Goal: Task Accomplishment & Management: Manage account settings

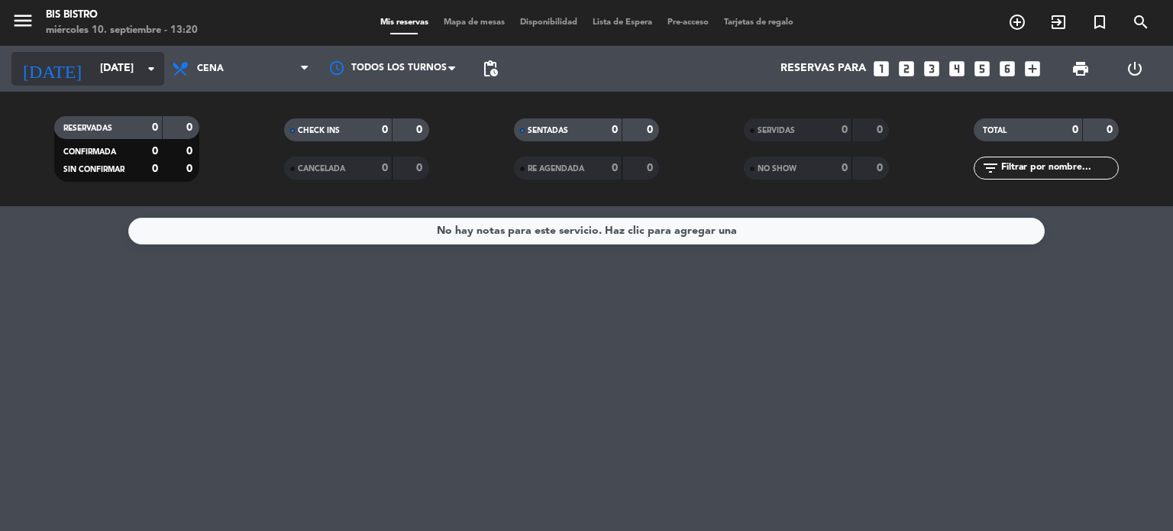
click at [108, 66] on input "[DATE]" at bounding box center [164, 68] width 145 height 27
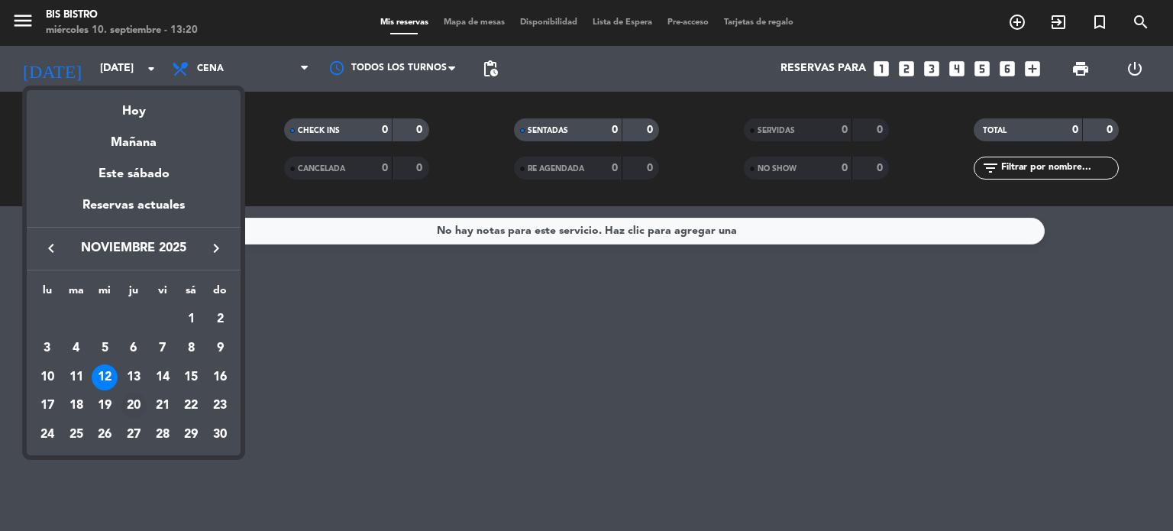
click at [128, 406] on div "20" at bounding box center [134, 406] width 26 height 26
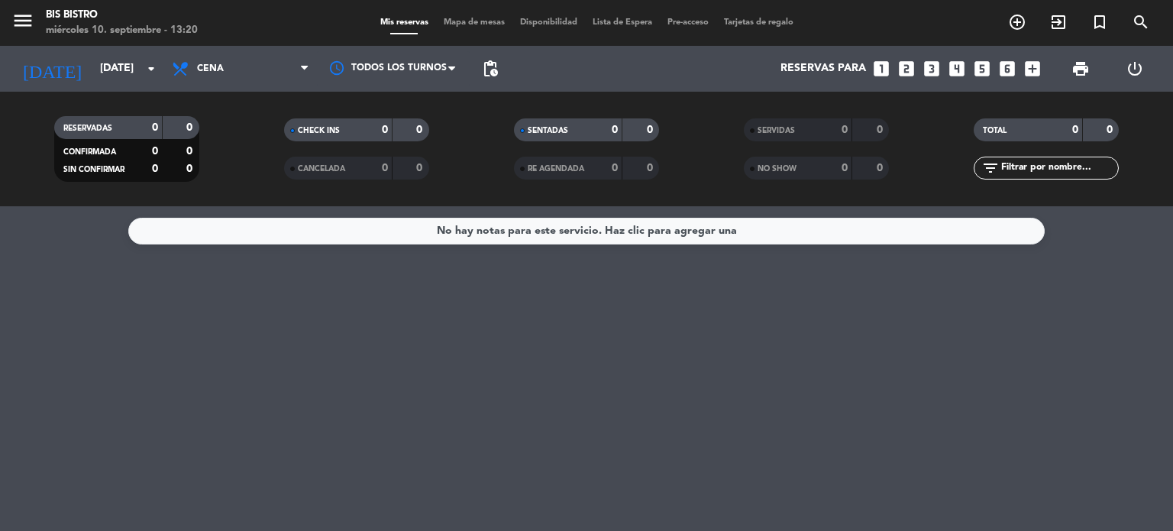
type input "[DEMOGRAPHIC_DATA][DATE]"
click at [1138, 70] on icon "power_settings_new" at bounding box center [1135, 69] width 18 height 18
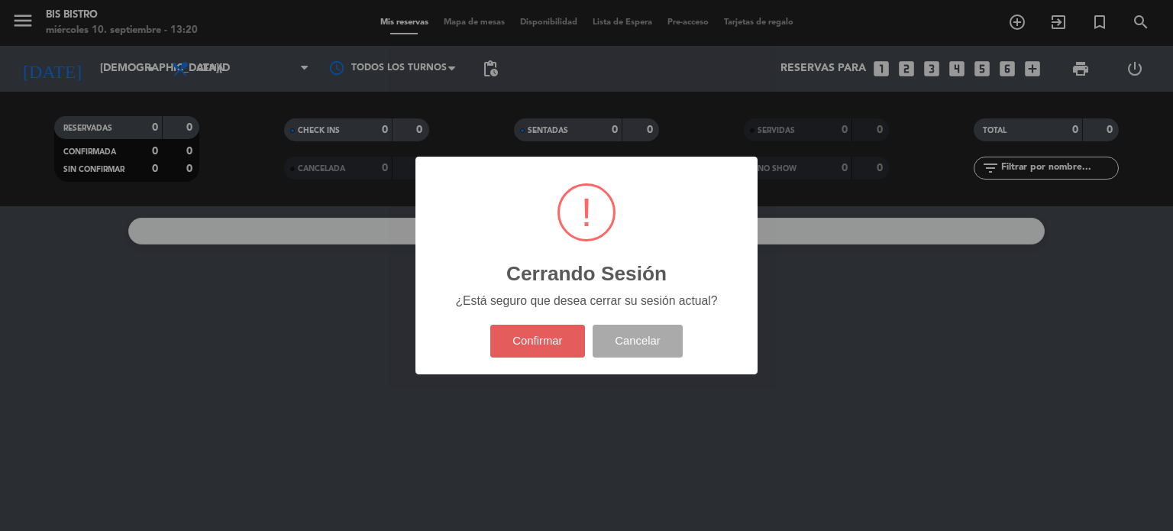
drag, startPoint x: 519, startPoint y: 332, endPoint x: 500, endPoint y: 330, distance: 20.0
click at [520, 333] on button "Confirmar" at bounding box center [537, 341] width 95 height 33
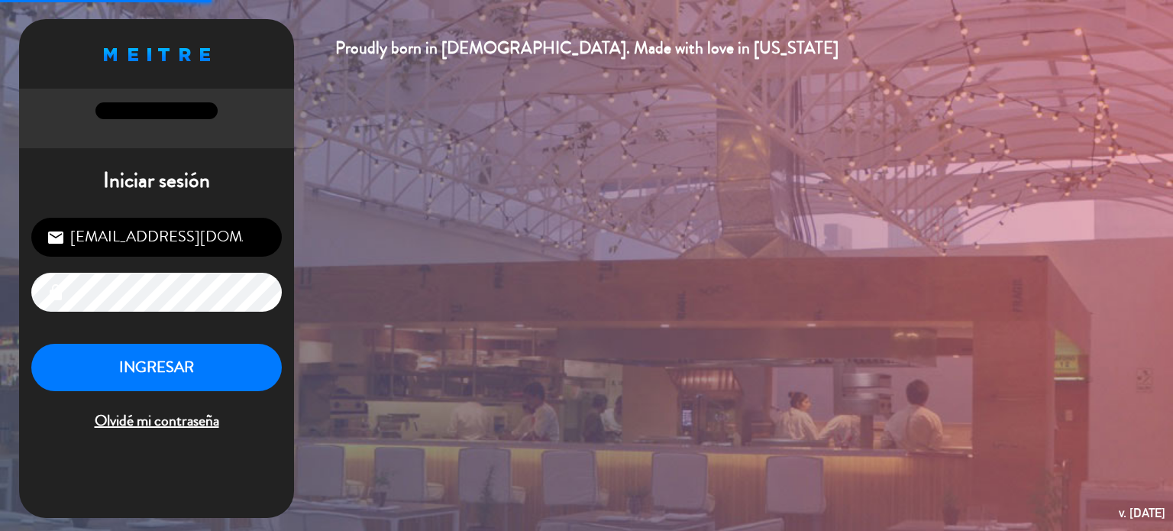
drag, startPoint x: 168, startPoint y: 236, endPoint x: 168, endPoint y: 248, distance: 12.2
click at [168, 236] on input "[EMAIL_ADDRESS][DOMAIN_NAME]" at bounding box center [156, 237] width 251 height 39
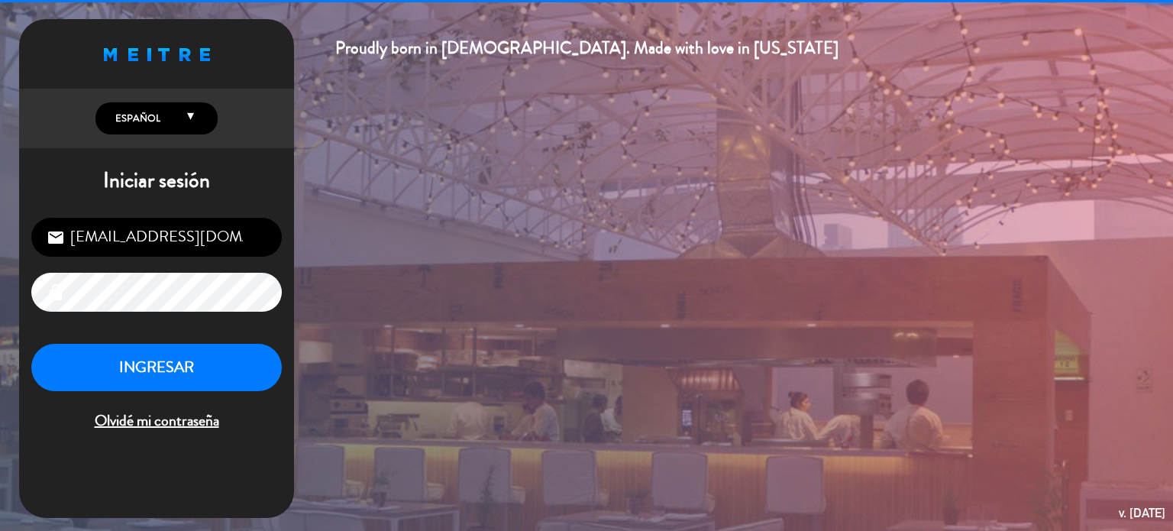
type input "[EMAIL_ADDRESS][DOMAIN_NAME]"
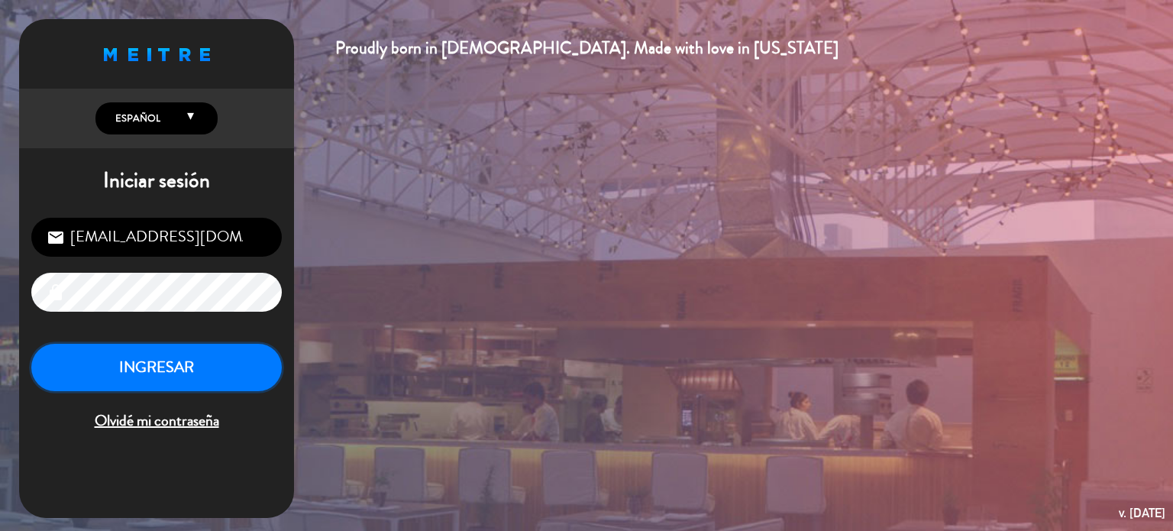
click at [174, 379] on button "INGRESAR" at bounding box center [156, 368] width 251 height 48
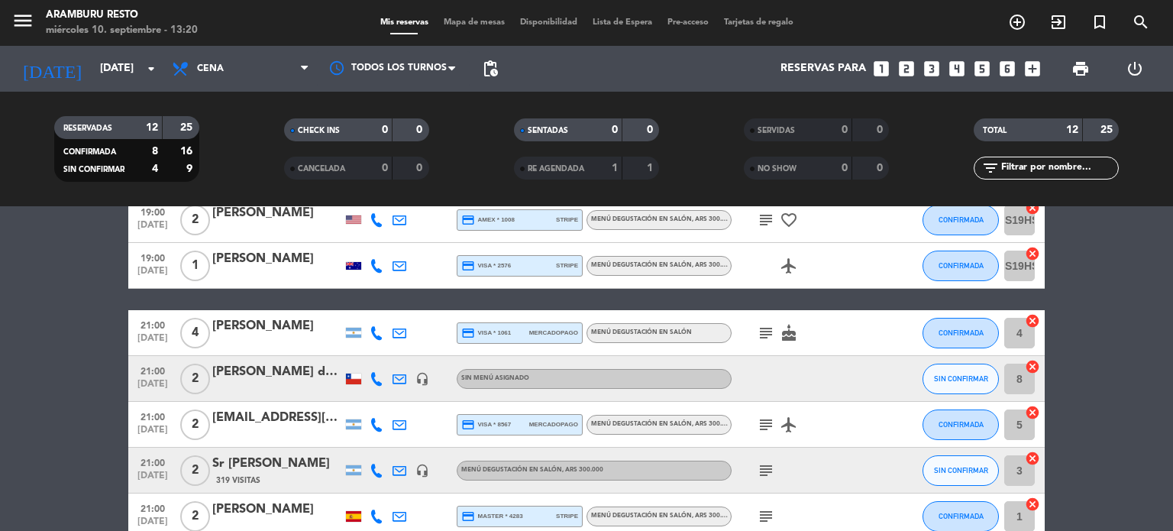
scroll to position [283, 0]
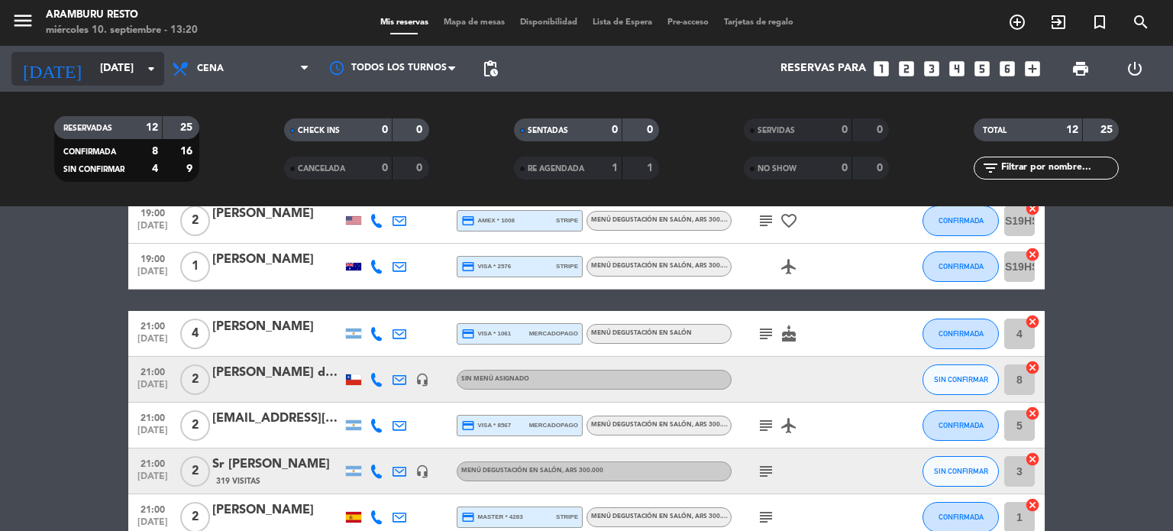
click at [104, 73] on input "[DATE]" at bounding box center [164, 68] width 145 height 27
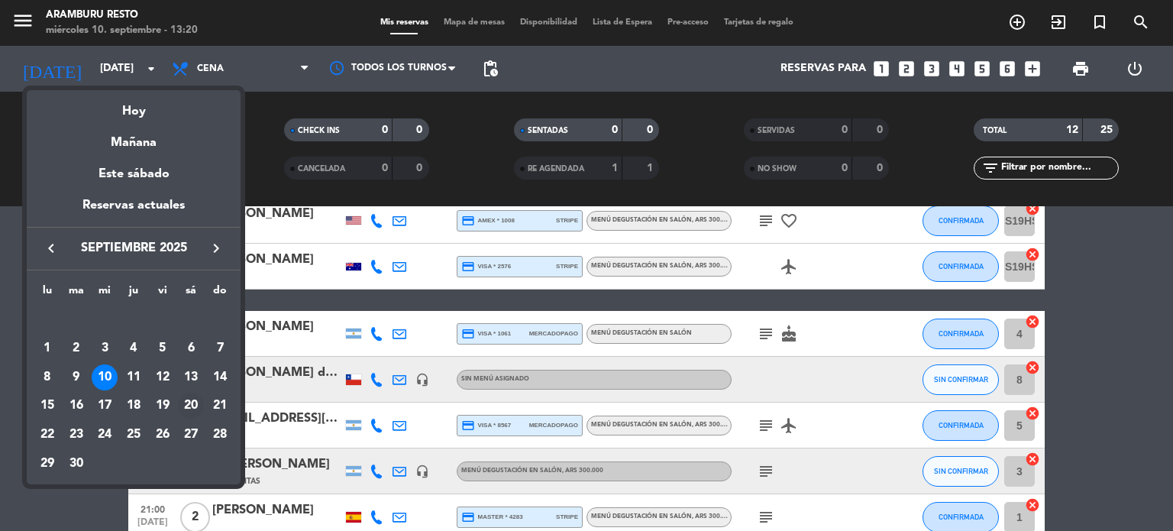
click at [188, 406] on div "20" at bounding box center [191, 406] width 26 height 26
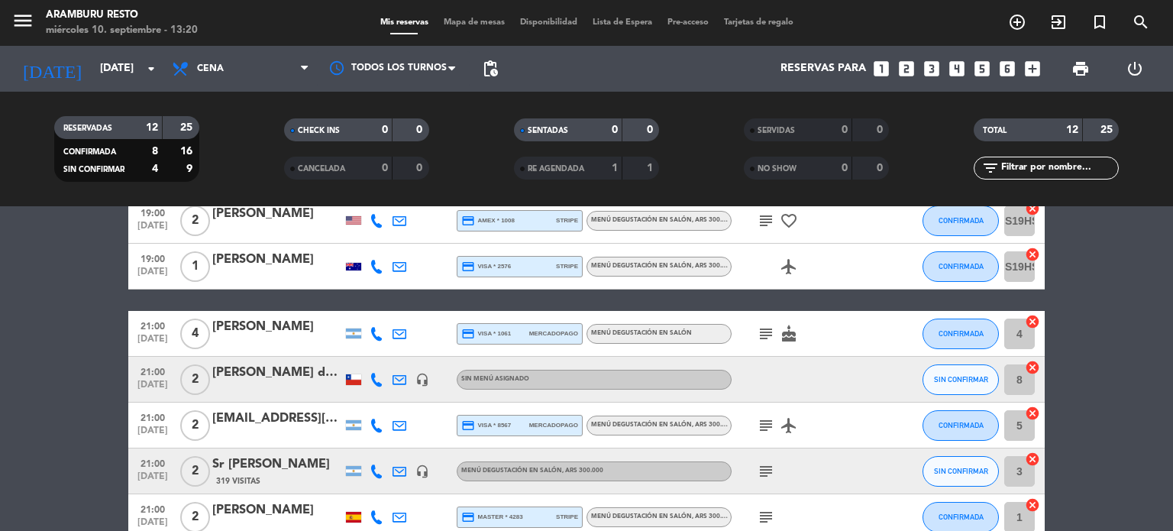
type input "[DATE]"
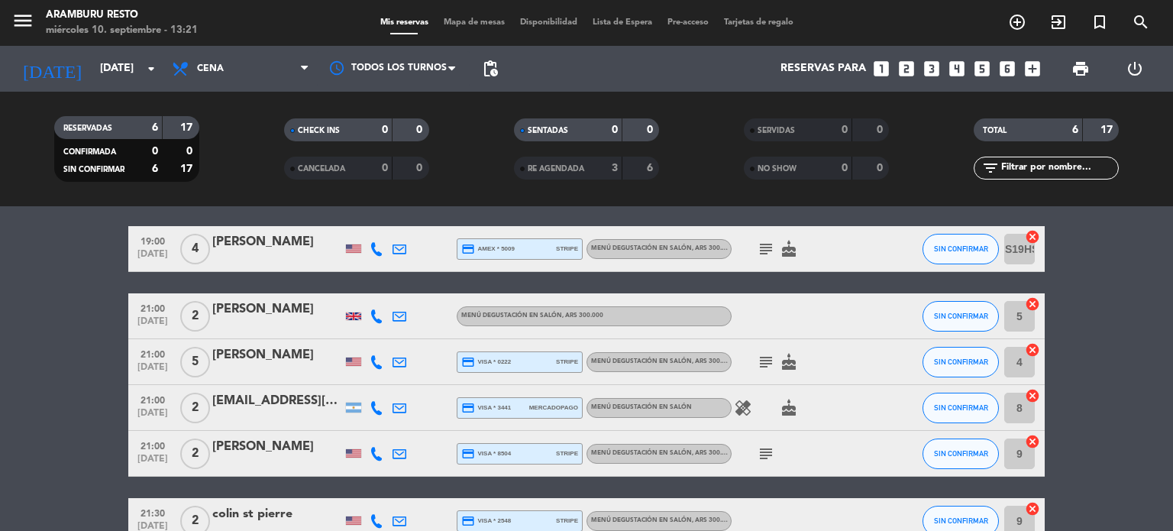
scroll to position [0, 0]
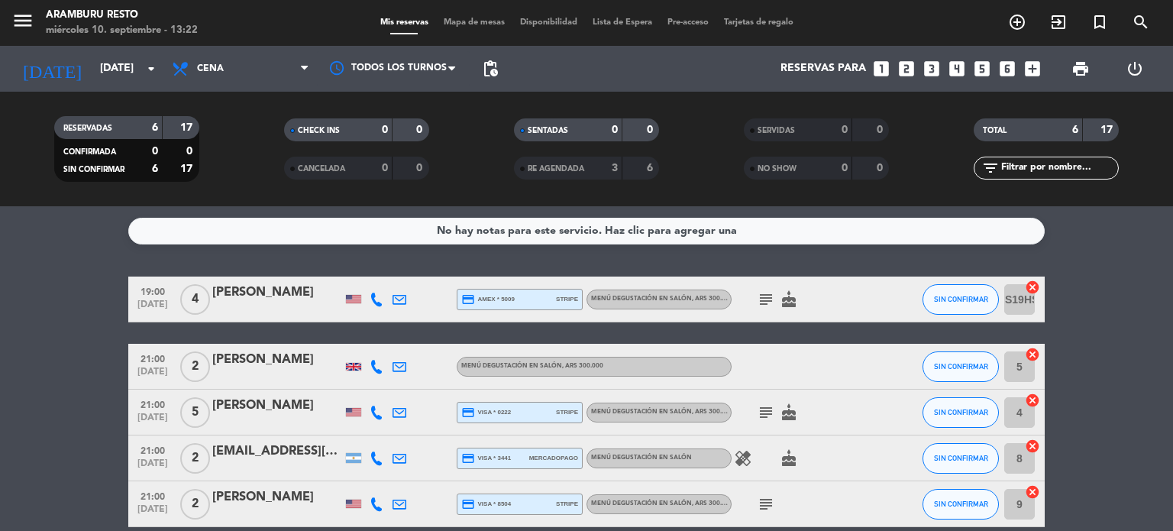
click at [956, 63] on icon "looks_4" at bounding box center [957, 69] width 20 height 20
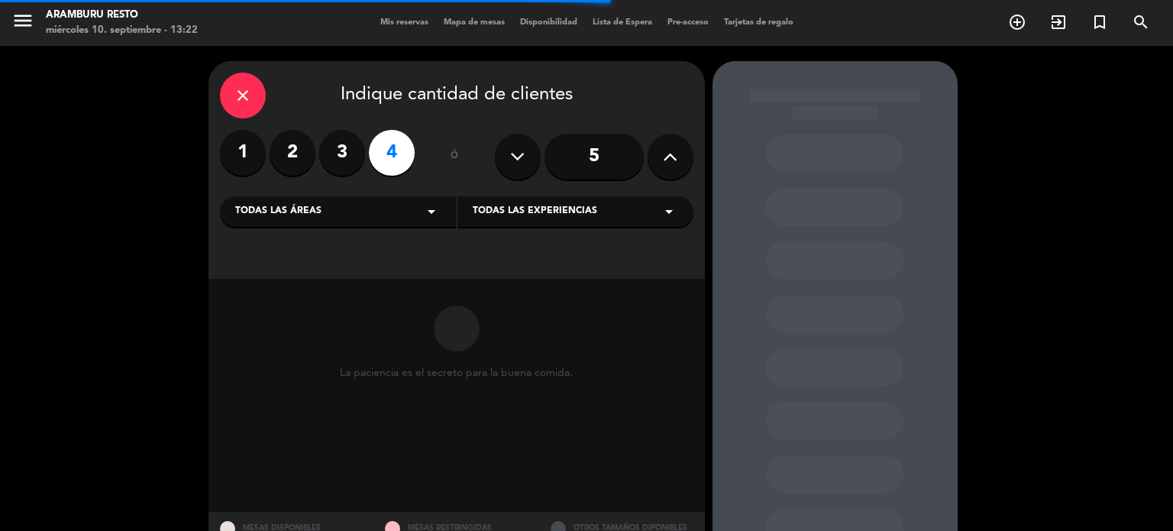
click at [360, 213] on div "Todas las áreas arrow_drop_down" at bounding box center [338, 211] width 236 height 31
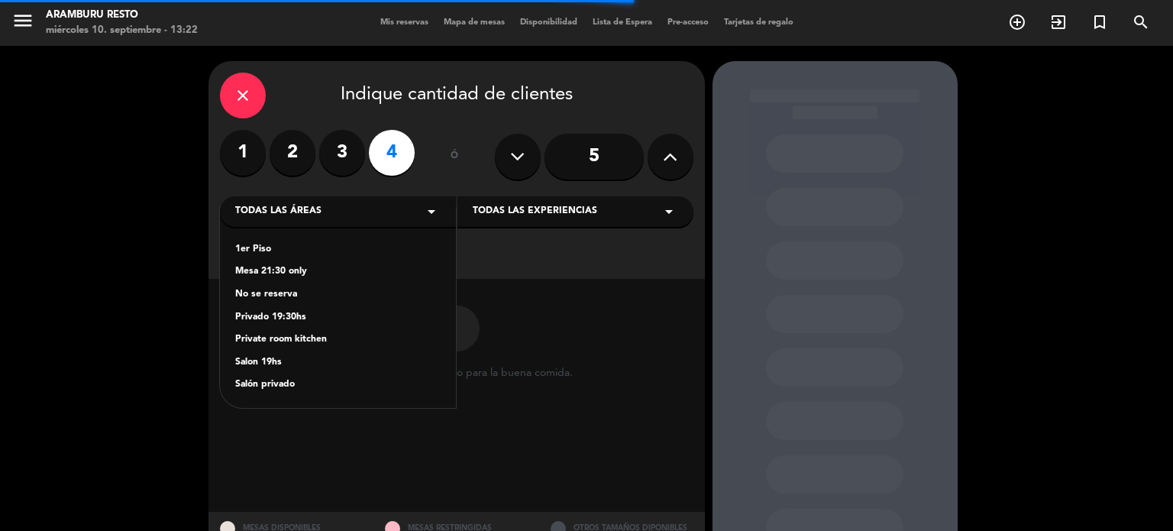
click at [315, 250] on div "1er Piso" at bounding box center [337, 249] width 205 height 15
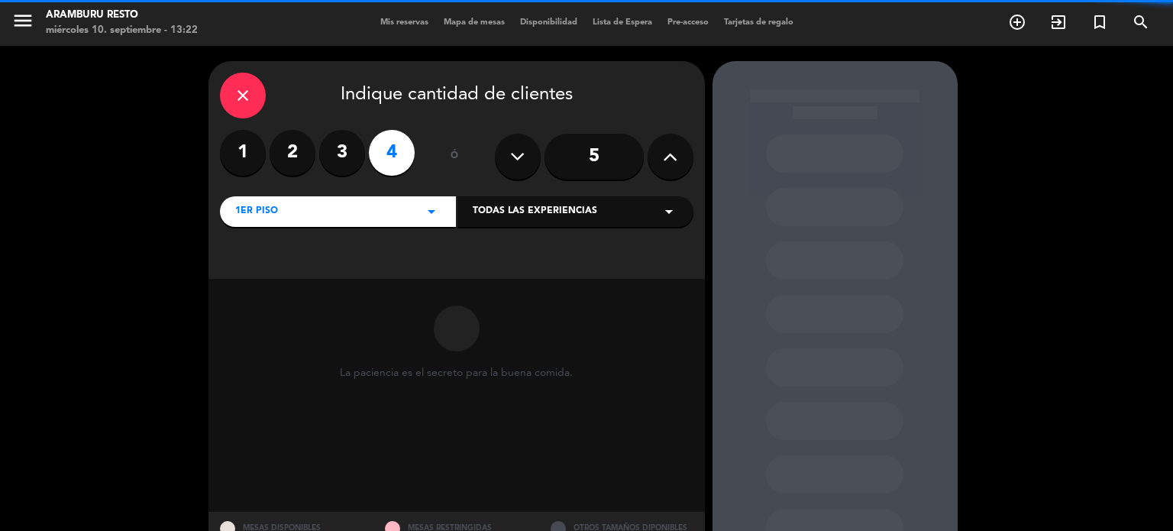
click at [553, 204] on span "Todas las experiencias" at bounding box center [535, 211] width 125 height 15
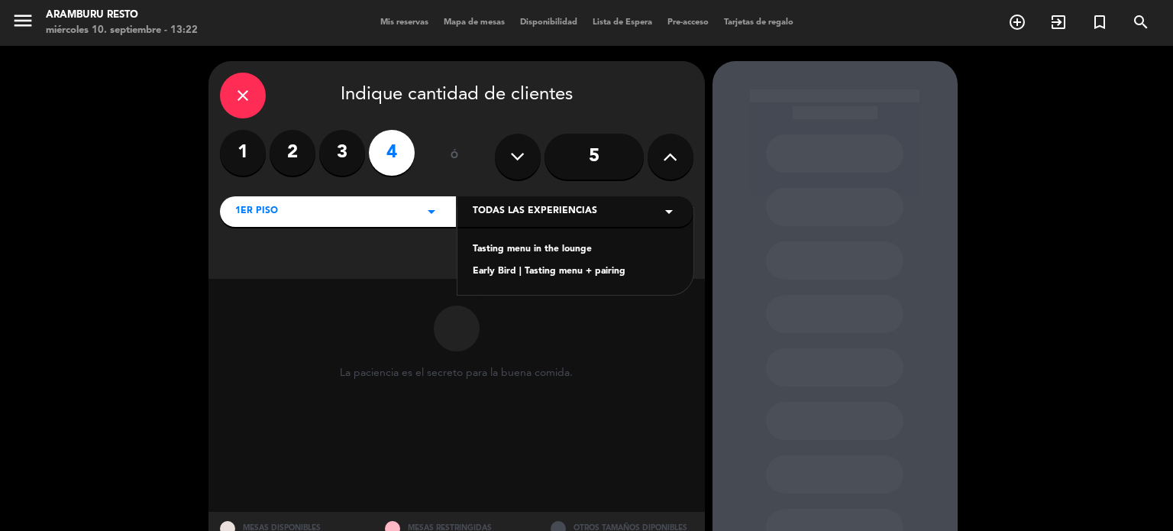
click at [533, 244] on div "Tasting menu in the lounge" at bounding box center [575, 249] width 205 height 15
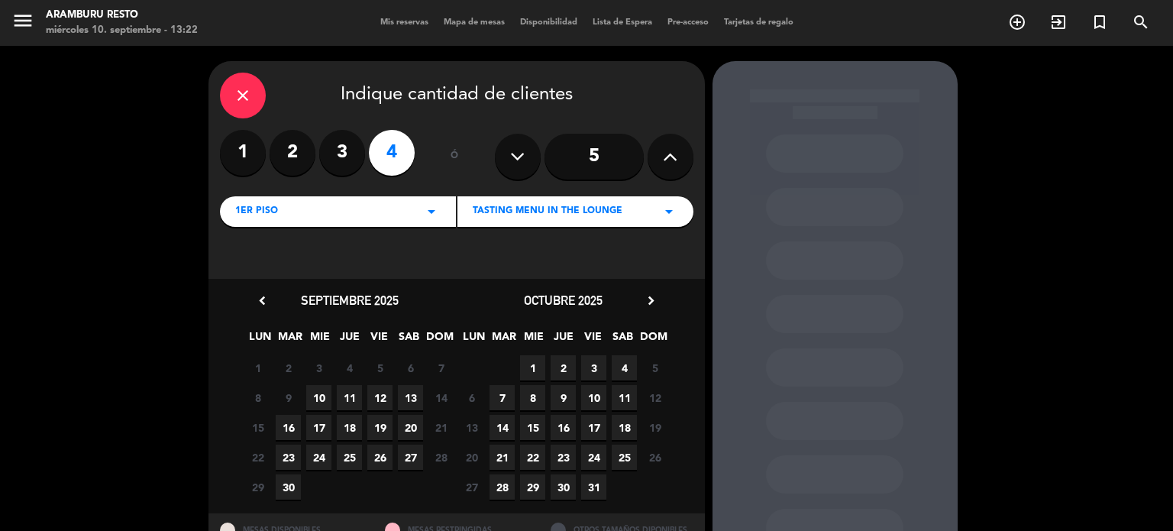
click at [411, 424] on span "20" at bounding box center [410, 427] width 25 height 25
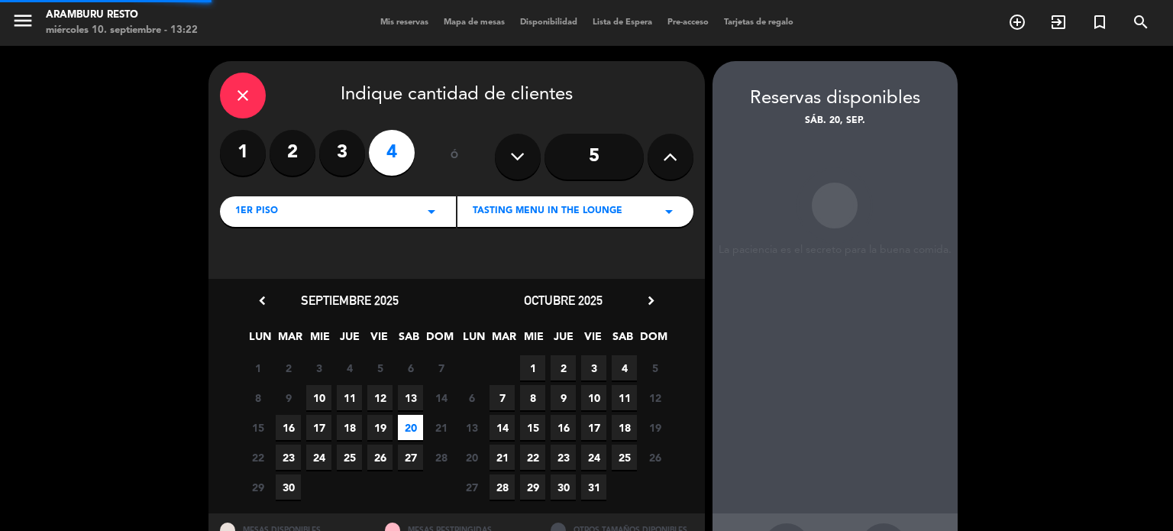
scroll to position [61, 0]
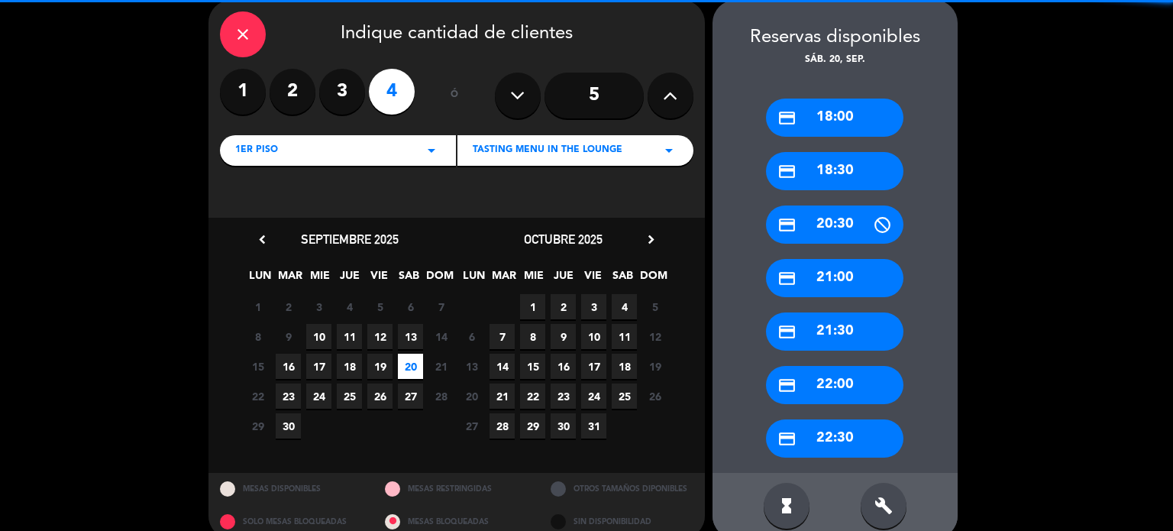
click at [878, 286] on div "credit_card 21:00" at bounding box center [834, 278] width 137 height 38
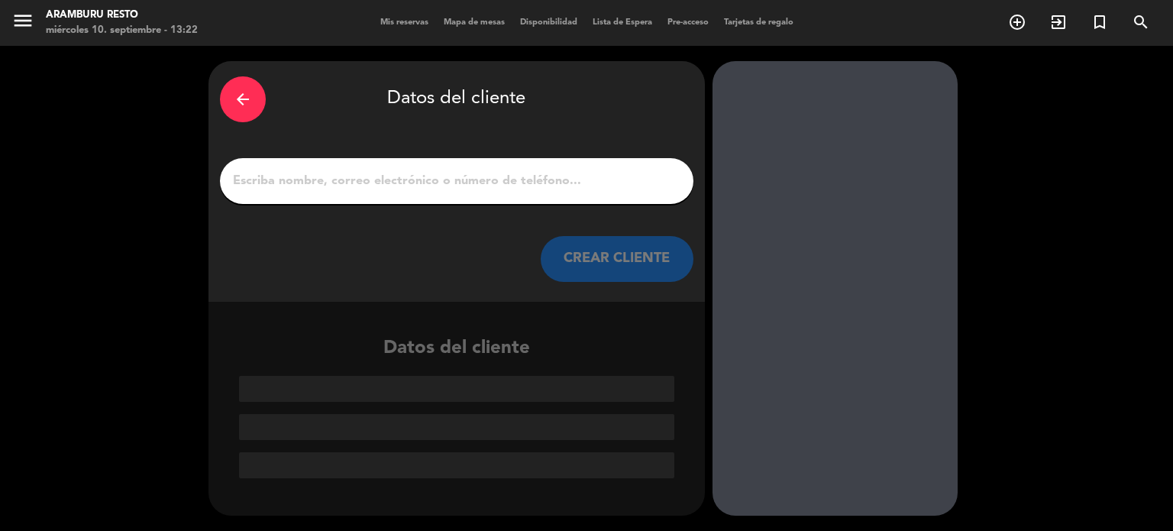
scroll to position [0, 0]
click at [486, 180] on input "1" at bounding box center [456, 180] width 451 height 21
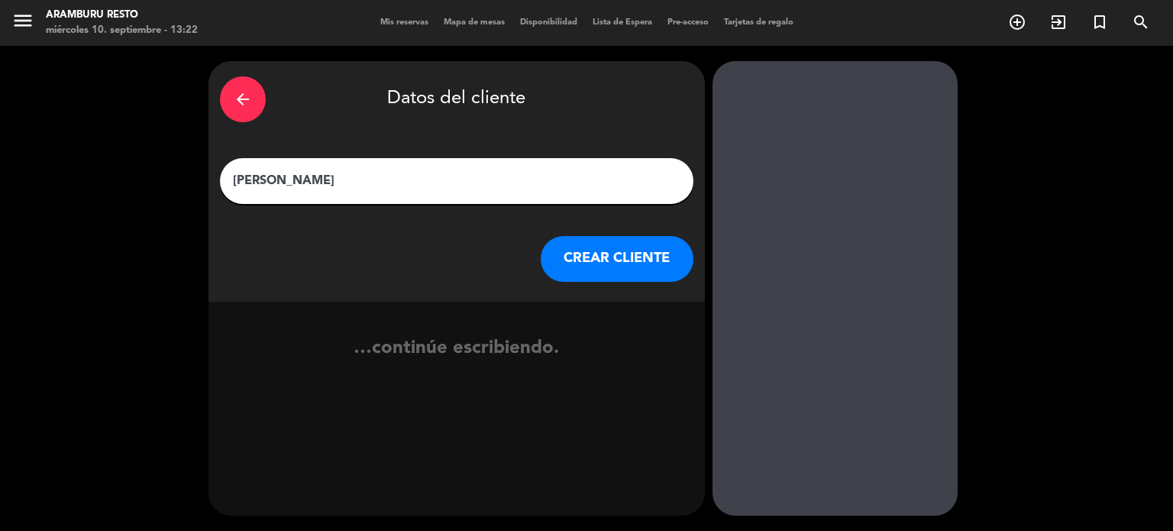
type input "[PERSON_NAME]"
click at [595, 270] on button "CREAR CLIENTE" at bounding box center [617, 259] width 153 height 46
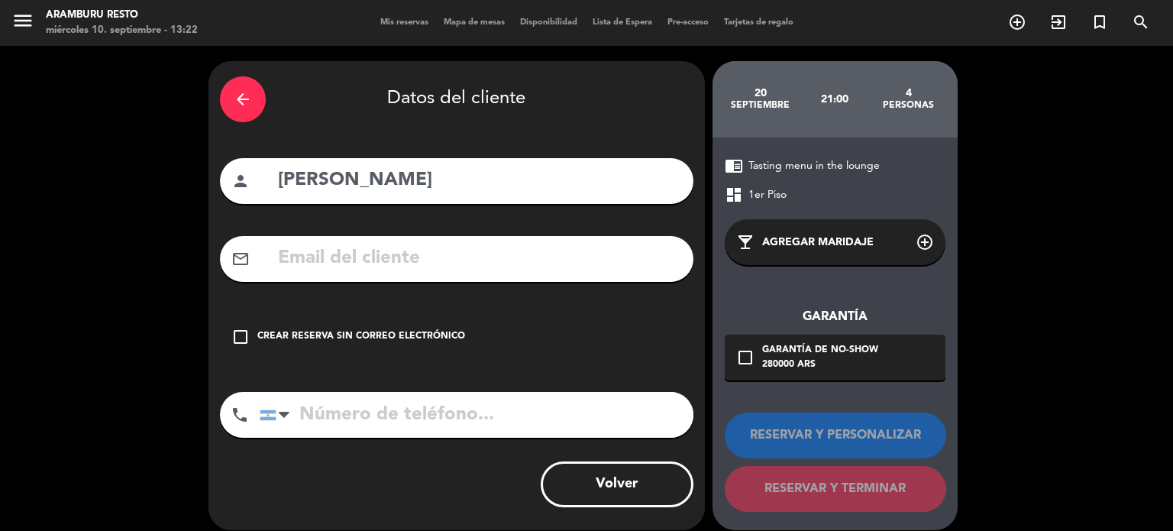
click at [322, 265] on input "text" at bounding box center [480, 258] width 406 height 31
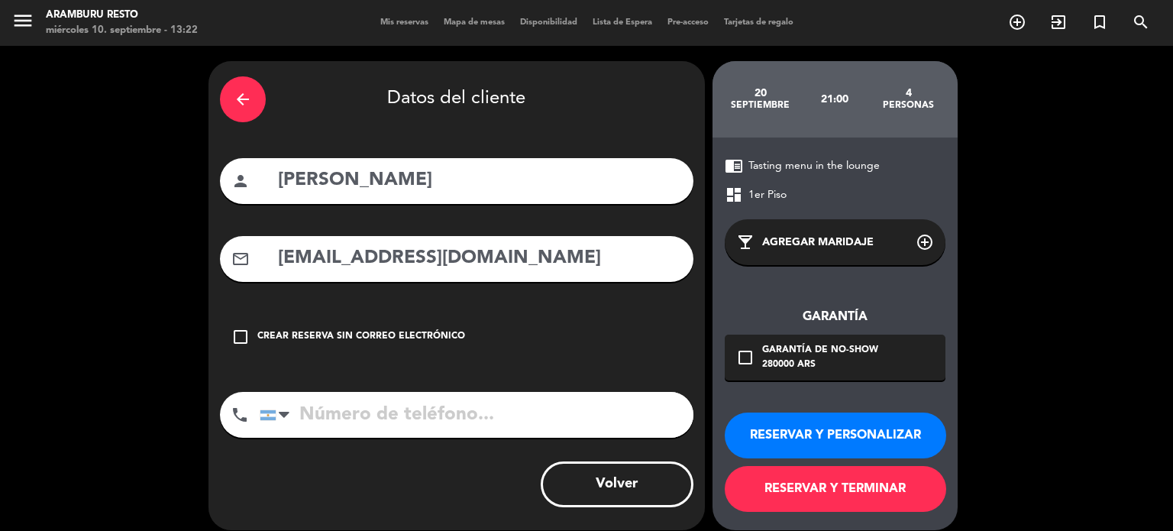
type input "[EMAIL_ADDRESS][DOMAIN_NAME]"
type input "1148111414"
click at [806, 486] on button "RESERVAR Y TERMINAR" at bounding box center [836, 489] width 222 height 46
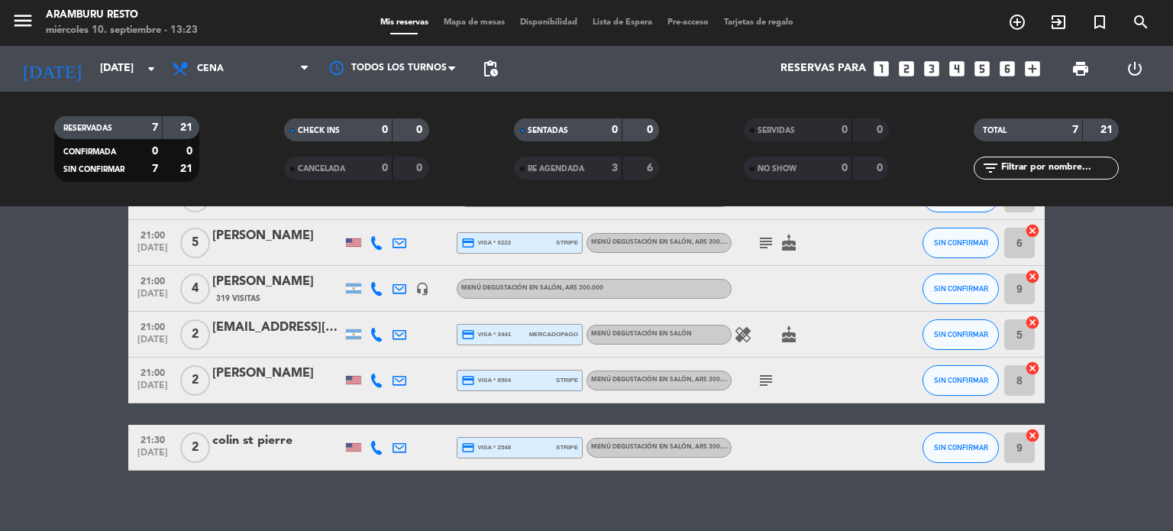
scroll to position [185, 0]
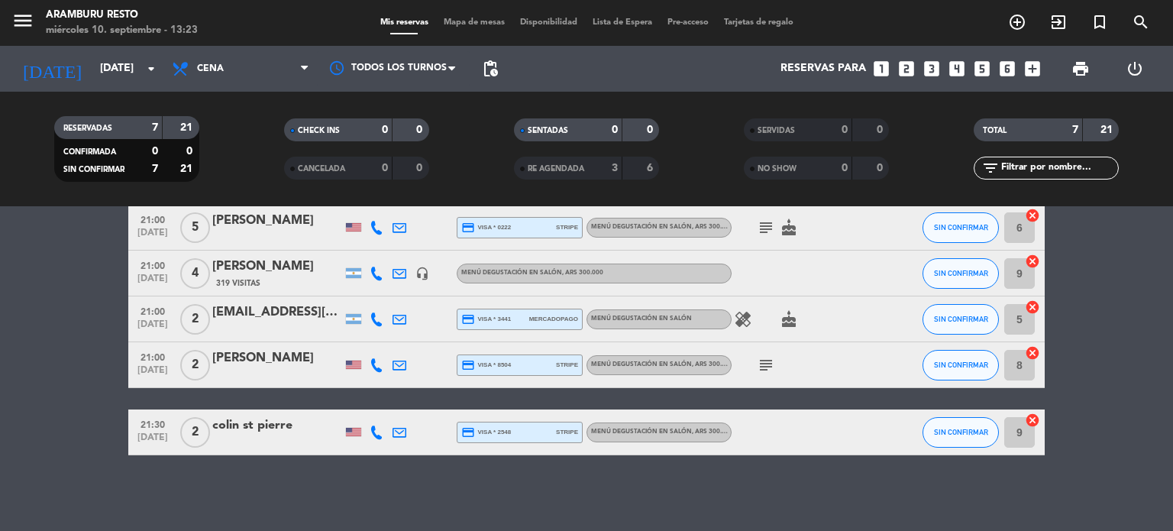
click at [247, 268] on div "[PERSON_NAME]" at bounding box center [277, 267] width 130 height 20
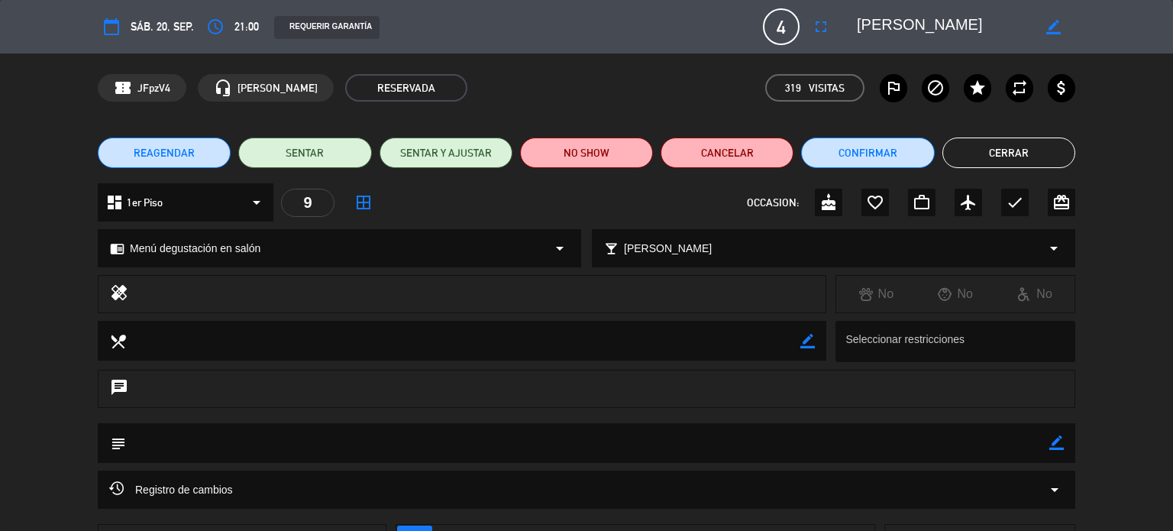
click at [1054, 442] on icon "border_color" at bounding box center [1057, 442] width 15 height 15
click at [950, 442] on textarea at bounding box center [587, 442] width 923 height 39
type textarea "1"
type textarea "20hs"
click at [1057, 441] on icon at bounding box center [1057, 442] width 15 height 15
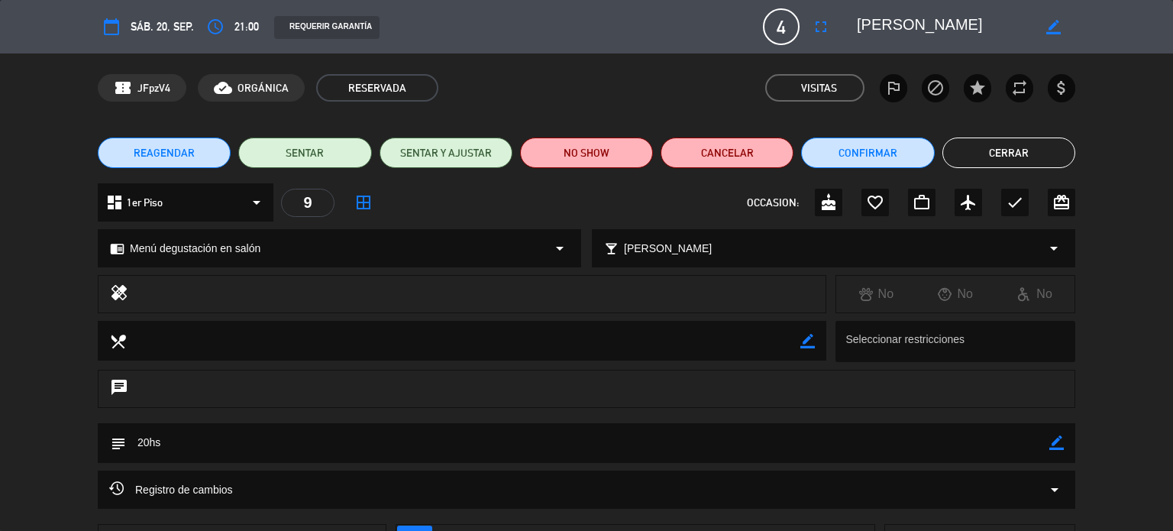
click at [969, 146] on button "Cerrar" at bounding box center [1009, 152] width 133 height 31
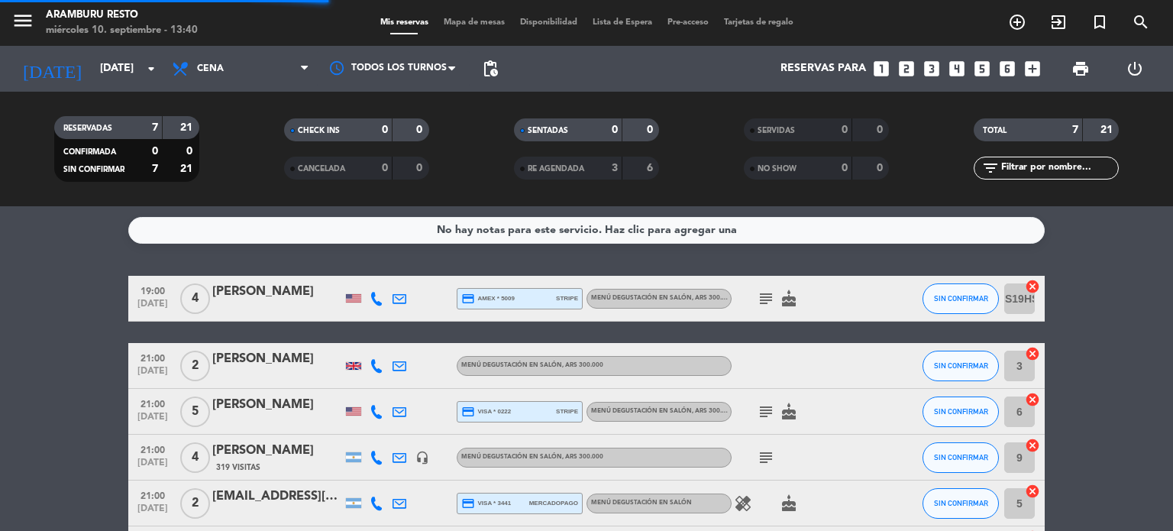
scroll to position [0, 0]
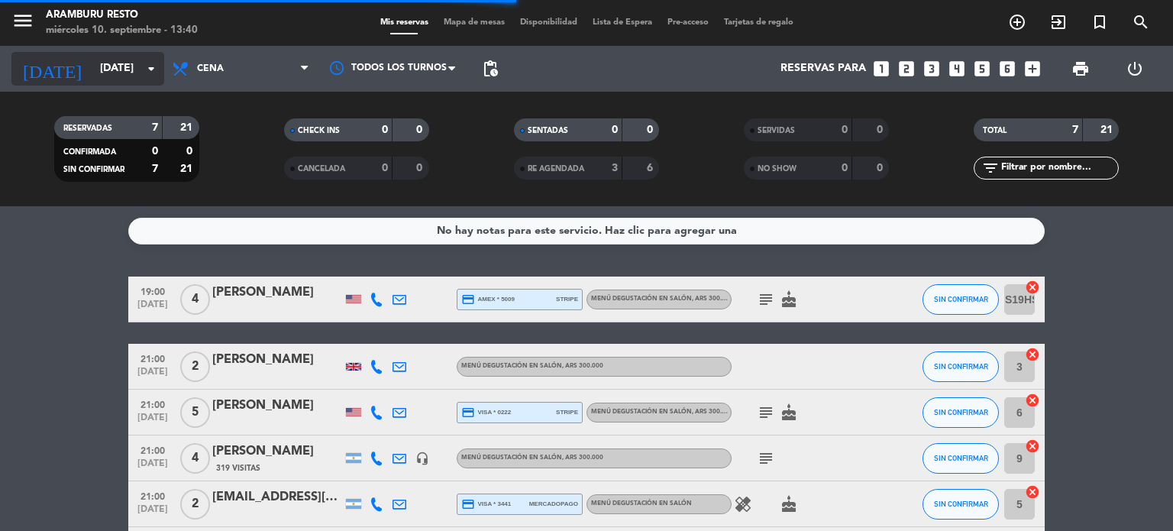
click at [106, 74] on input "[DATE]" at bounding box center [164, 68] width 145 height 27
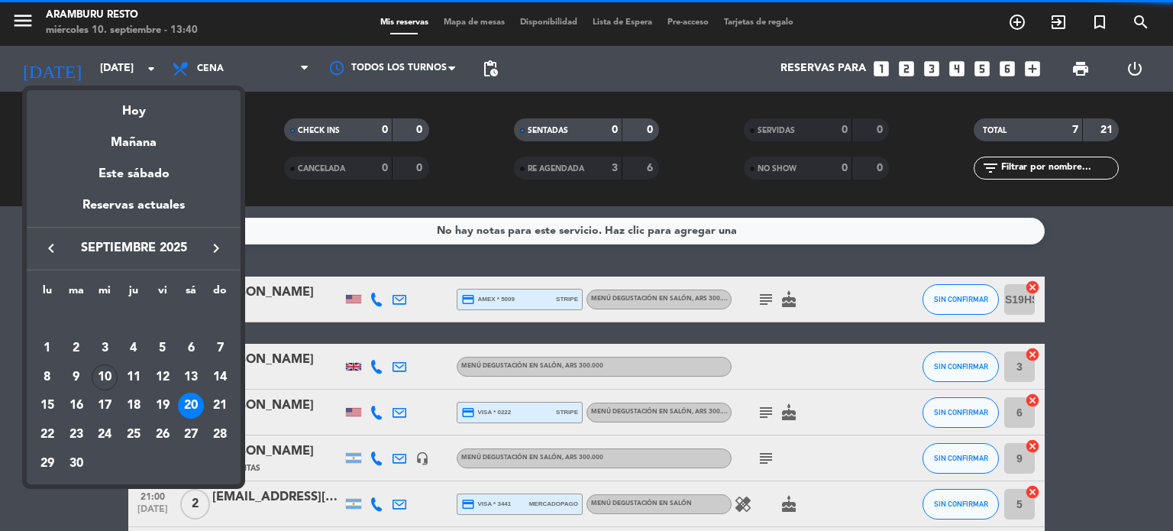
click at [103, 378] on div "10" at bounding box center [105, 377] width 26 height 26
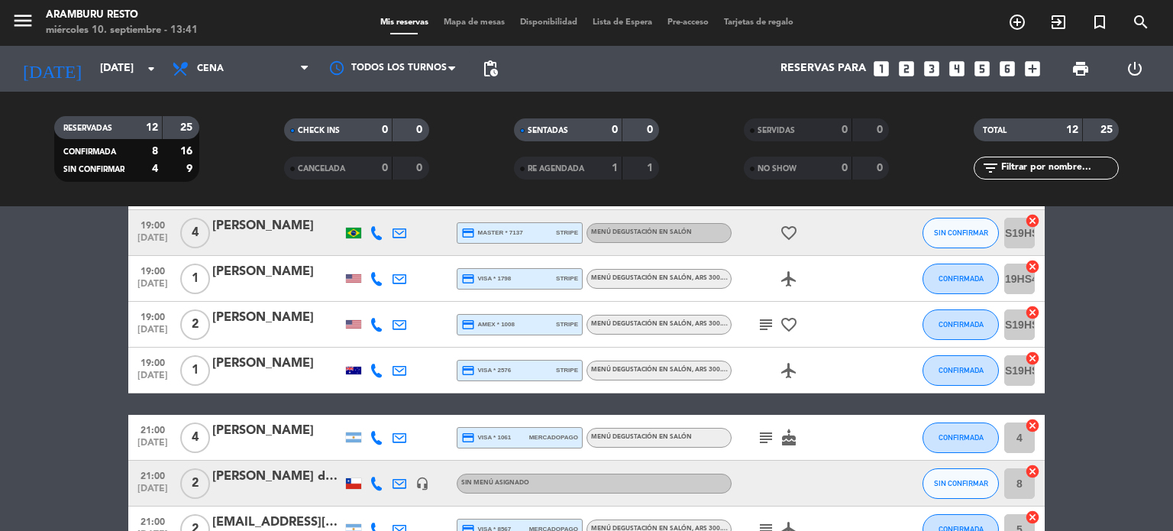
scroll to position [76, 0]
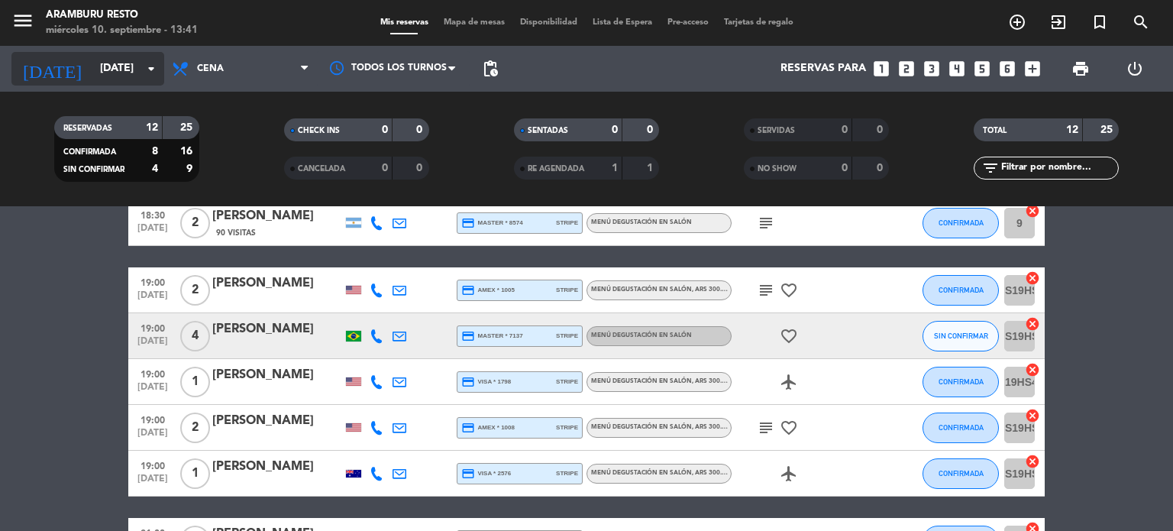
click at [92, 67] on input "[DATE]" at bounding box center [164, 68] width 145 height 27
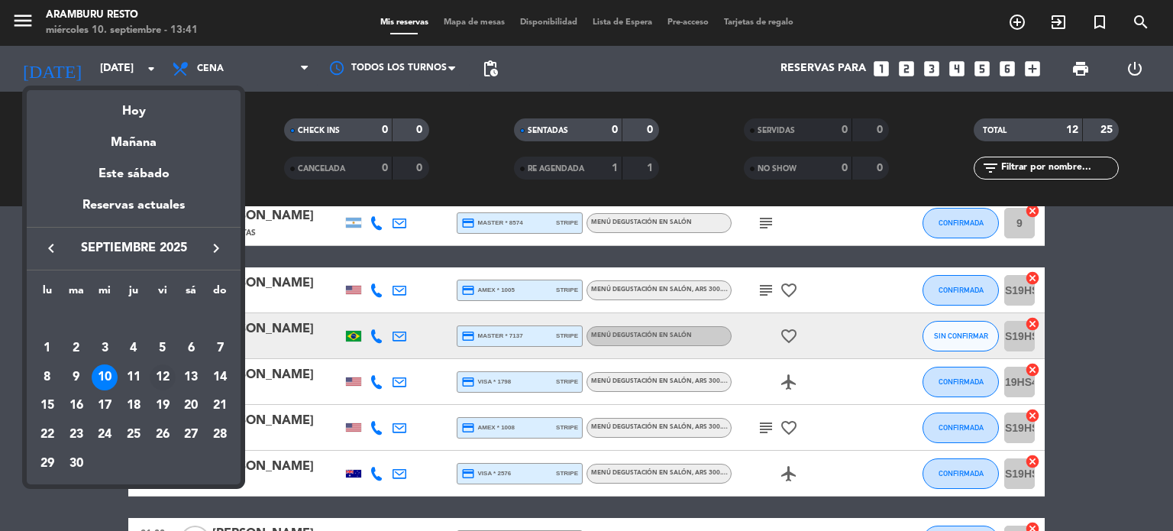
click at [161, 374] on div "12" at bounding box center [163, 377] width 26 height 26
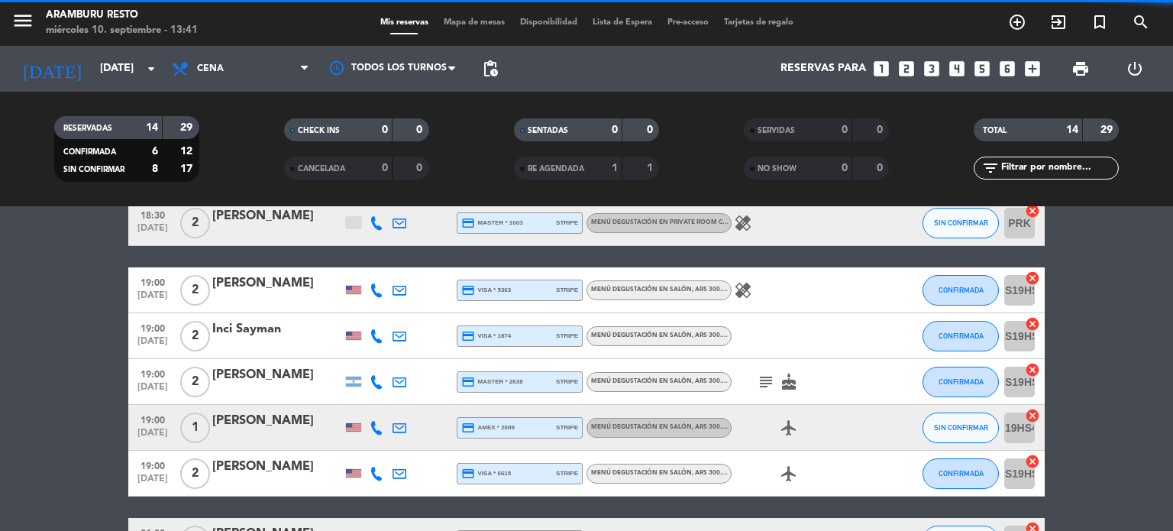
scroll to position [0, 0]
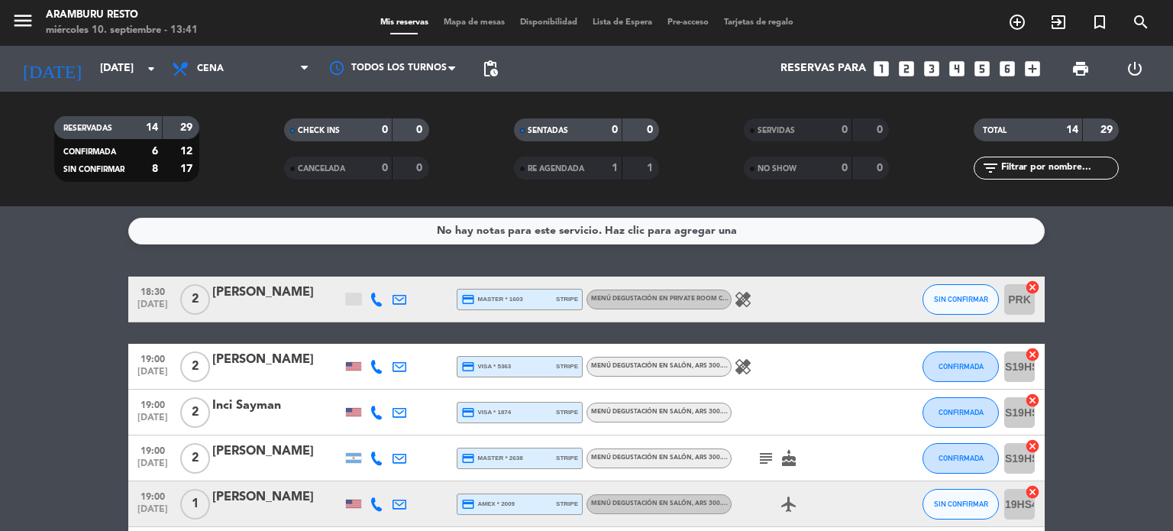
click at [391, 289] on div at bounding box center [399, 299] width 23 height 45
click at [395, 296] on icon at bounding box center [400, 300] width 14 height 14
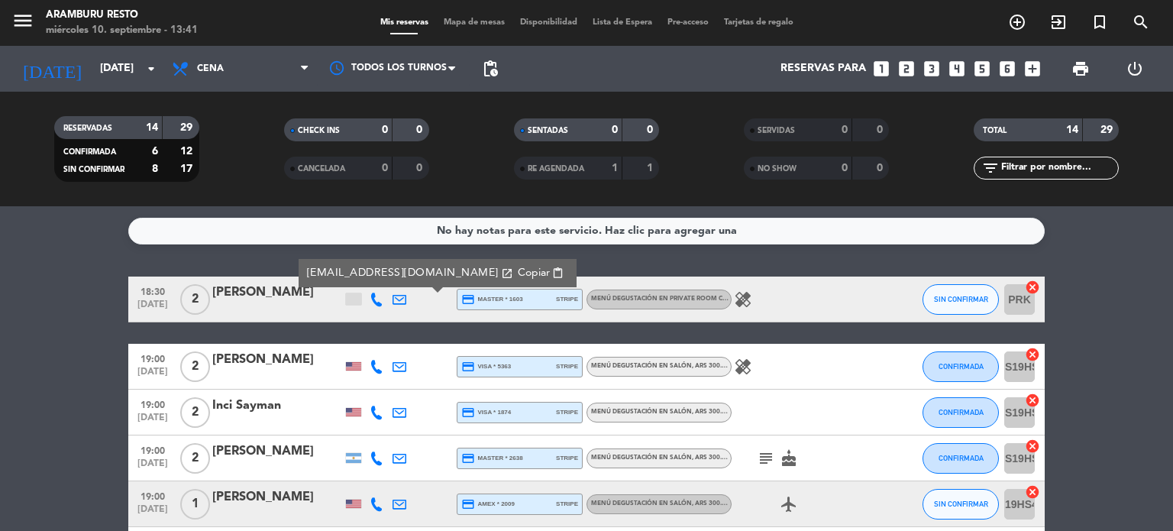
click at [747, 293] on icon "healing" at bounding box center [743, 299] width 18 height 18
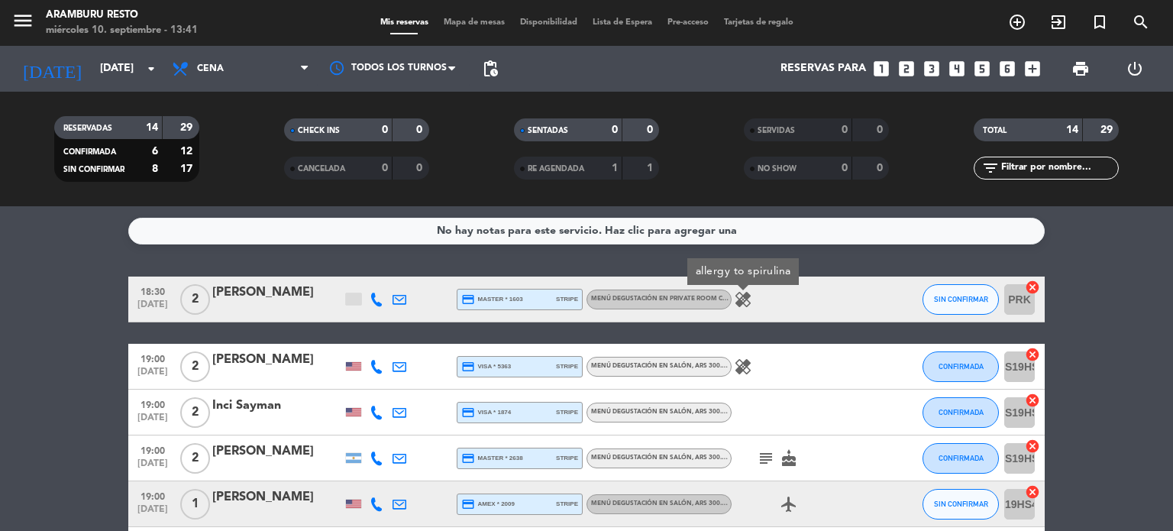
drag, startPoint x: 31, startPoint y: 355, endPoint x: 46, endPoint y: 290, distance: 66.5
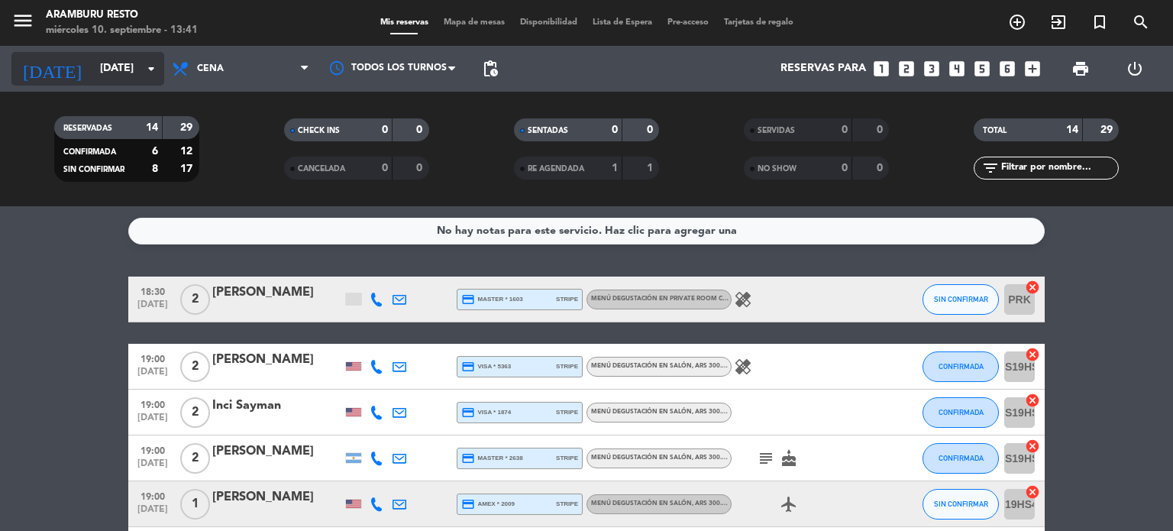
click at [108, 71] on input "[DATE]" at bounding box center [164, 68] width 145 height 27
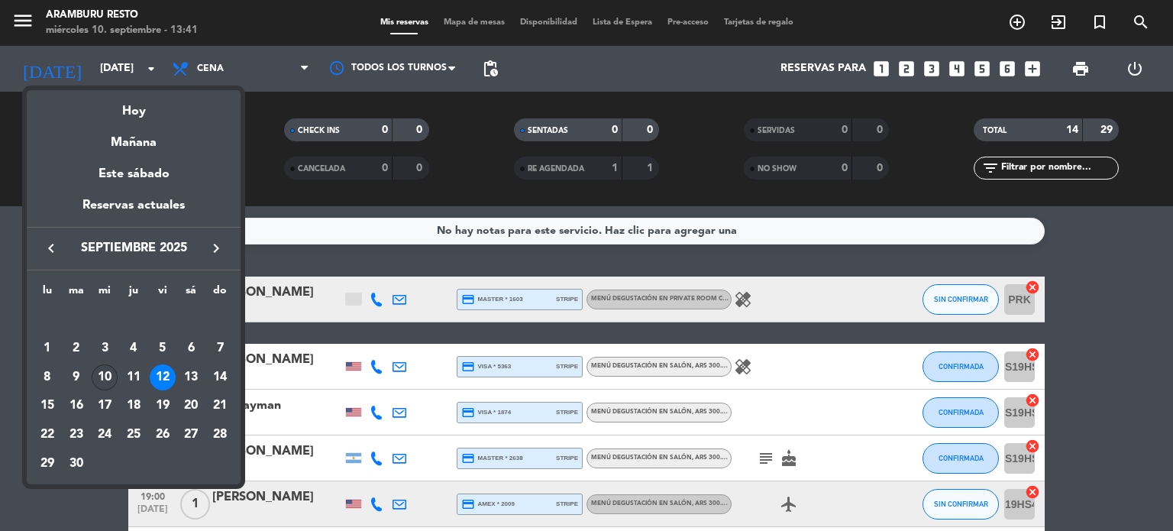
click at [105, 372] on div "10" at bounding box center [105, 377] width 26 height 26
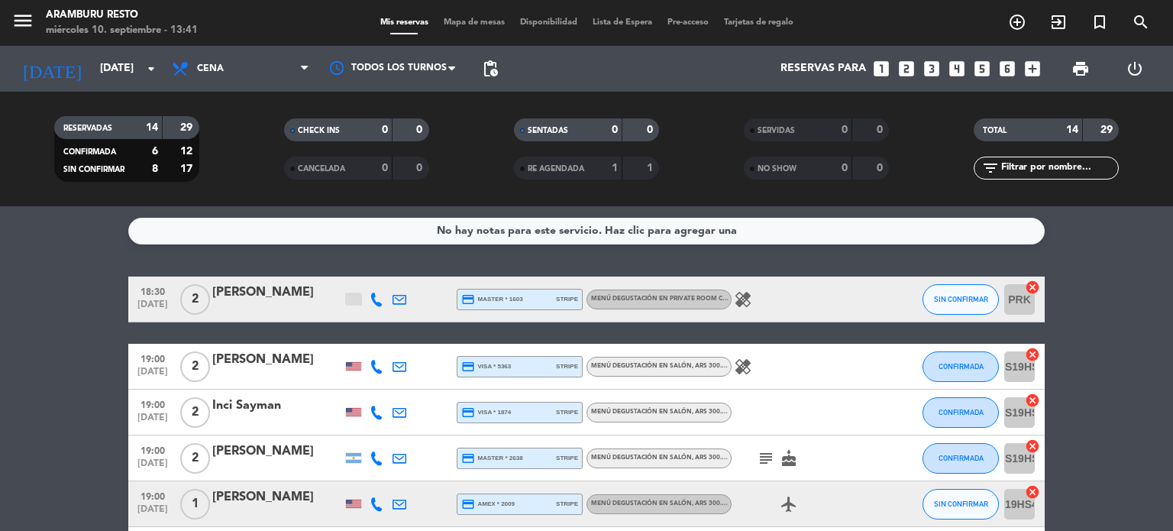
type input "[DATE]"
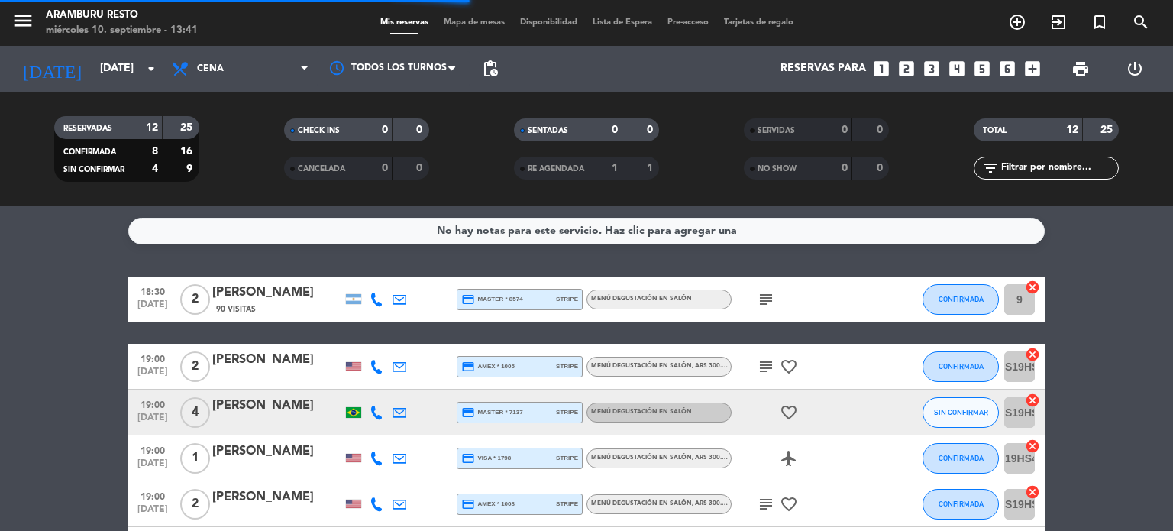
click at [233, 296] on div "[PERSON_NAME]" at bounding box center [277, 293] width 130 height 20
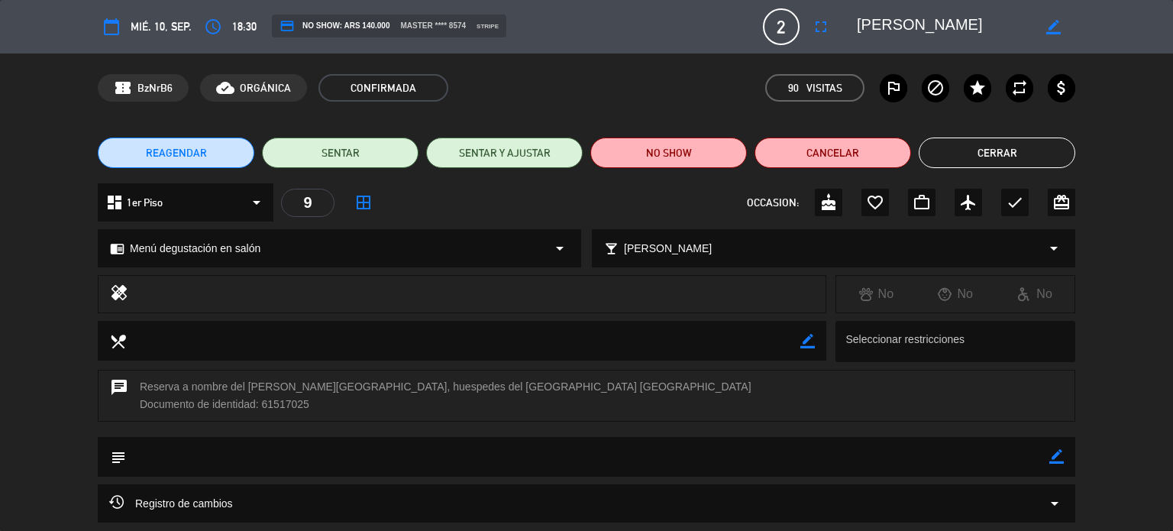
click at [178, 160] on span "REAGENDAR" at bounding box center [176, 153] width 61 height 16
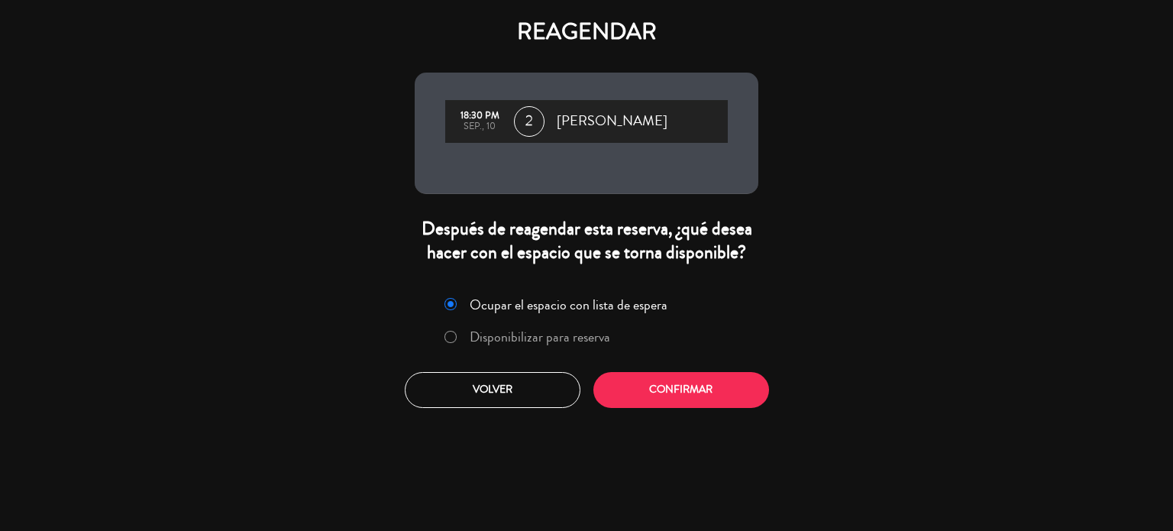
click at [530, 336] on label "Disponibilizar para reserva" at bounding box center [540, 337] width 141 height 14
click at [673, 393] on button "Confirmar" at bounding box center [681, 390] width 176 height 36
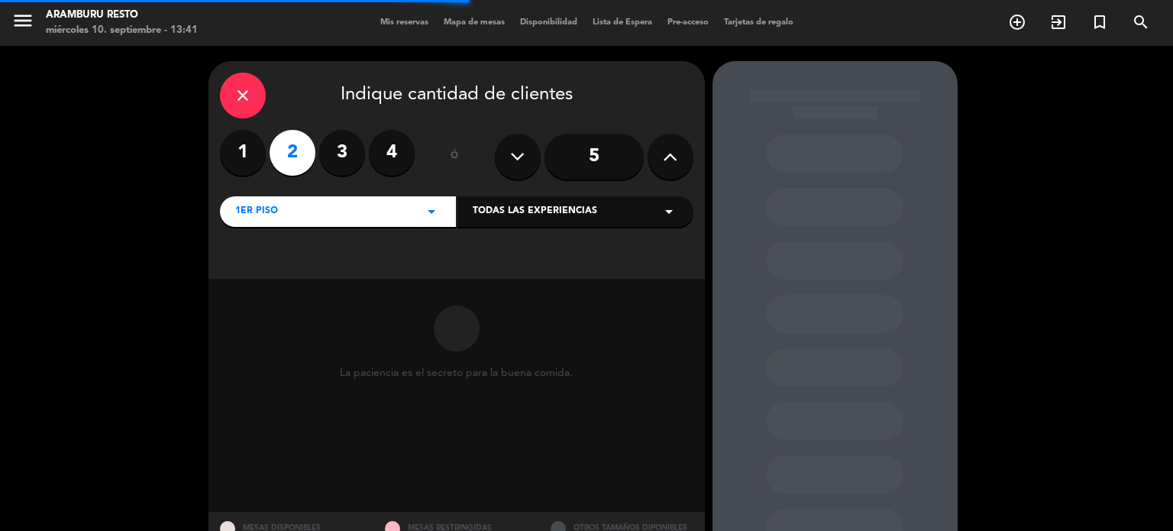
click at [513, 215] on span "Todas las experiencias" at bounding box center [535, 211] width 125 height 15
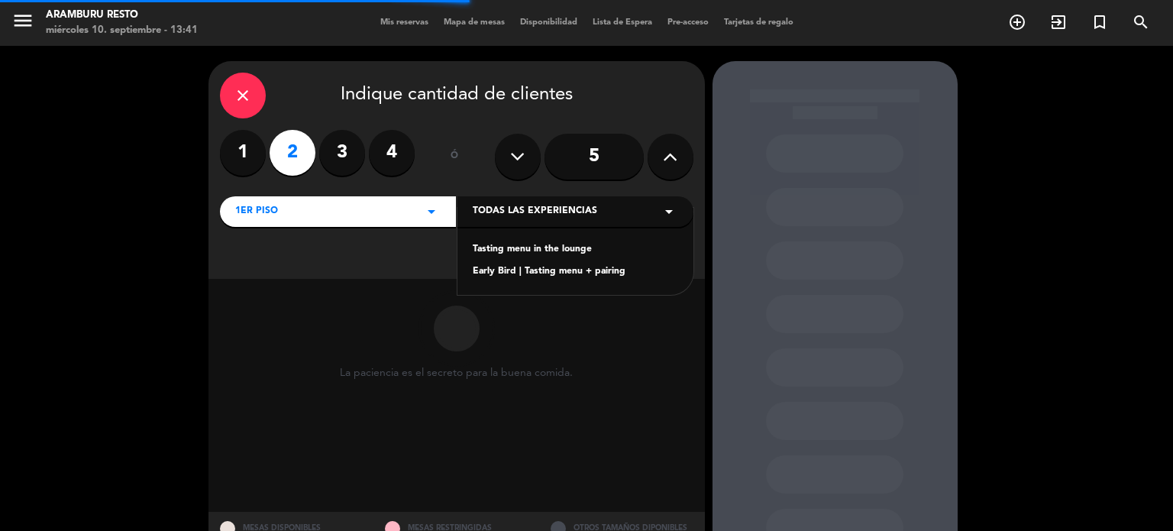
click at [511, 249] on div "Tasting menu in the lounge" at bounding box center [575, 249] width 205 height 15
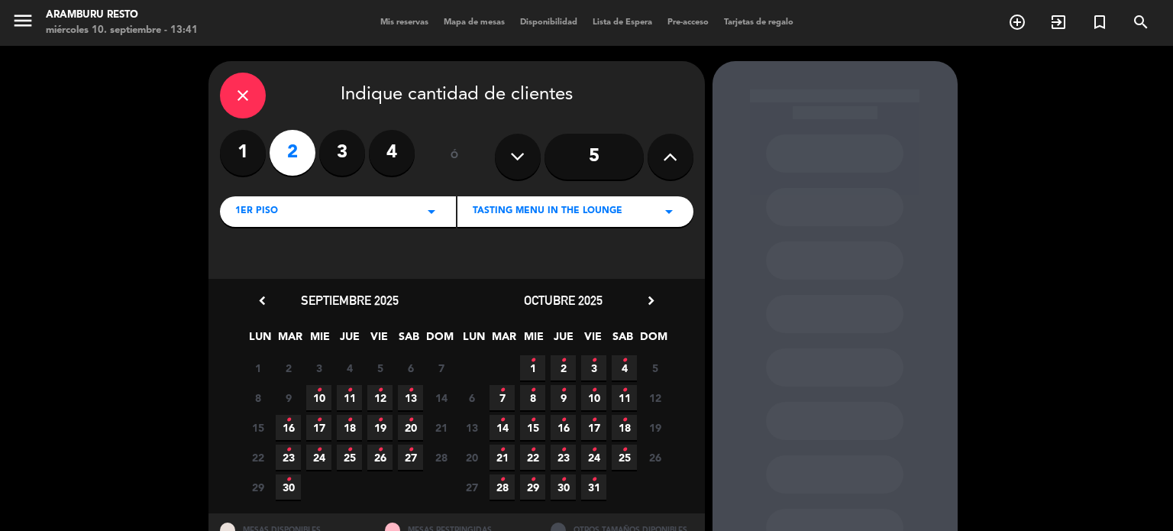
click at [382, 396] on icon "•" at bounding box center [379, 390] width 5 height 24
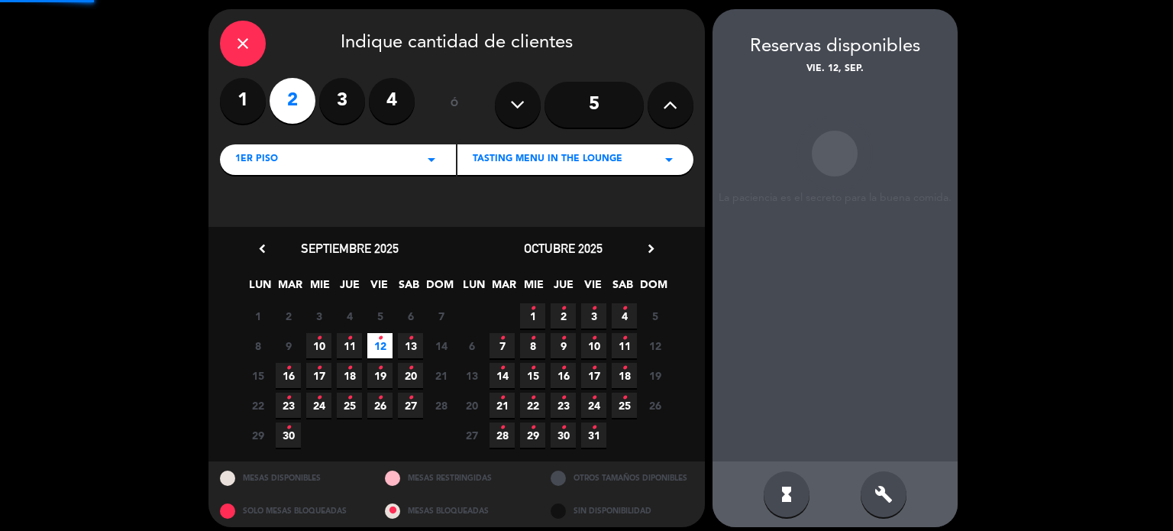
scroll to position [61, 0]
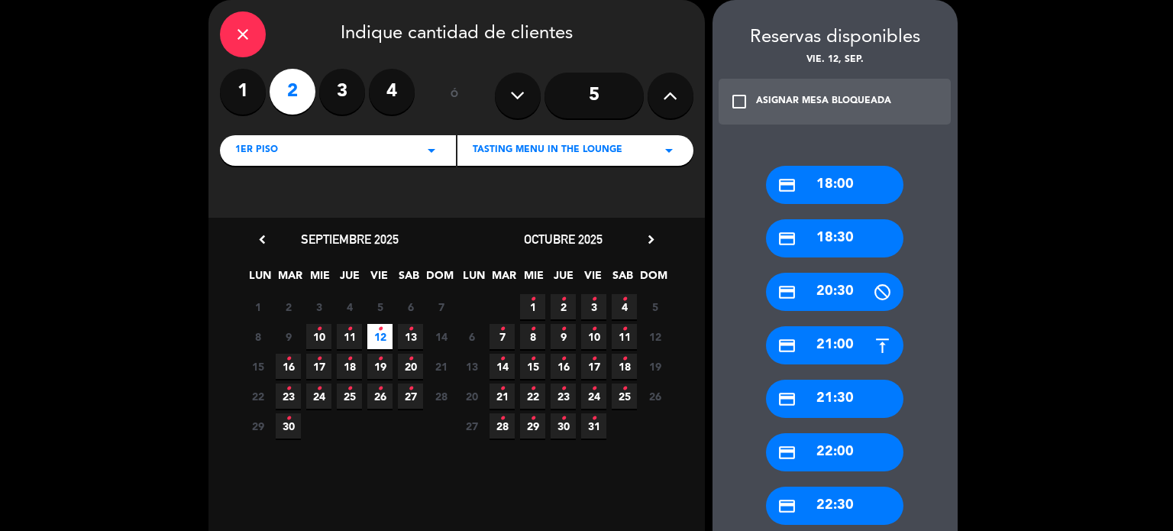
click at [817, 244] on div "credit_card 18:30" at bounding box center [834, 238] width 137 height 38
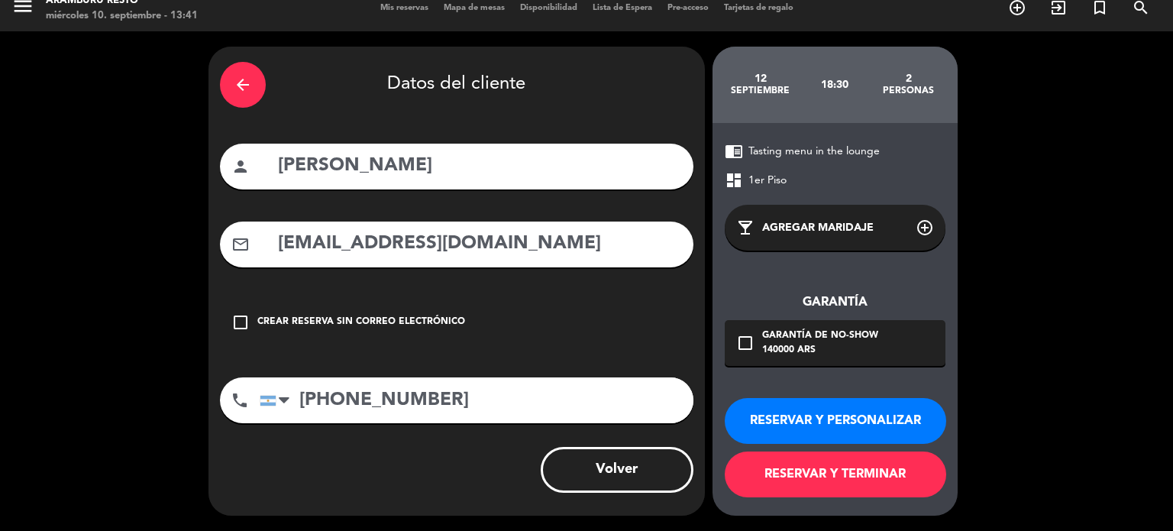
scroll to position [15, 0]
click at [804, 480] on button "RESERVAR Y TERMINAR" at bounding box center [836, 474] width 222 height 46
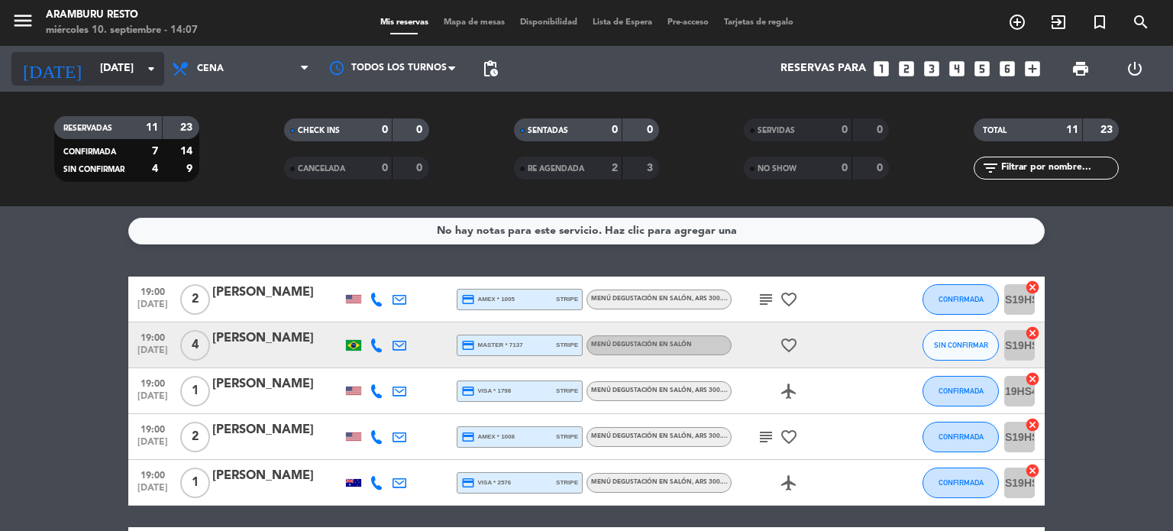
click at [127, 75] on input "[DATE]" at bounding box center [164, 68] width 145 height 27
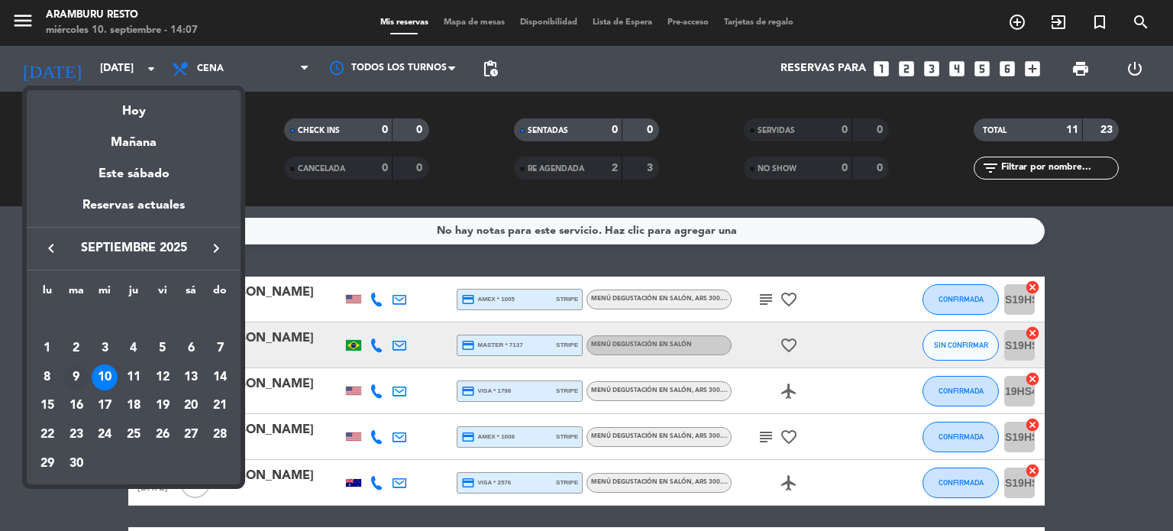
click at [70, 377] on div "9" at bounding box center [76, 377] width 26 height 26
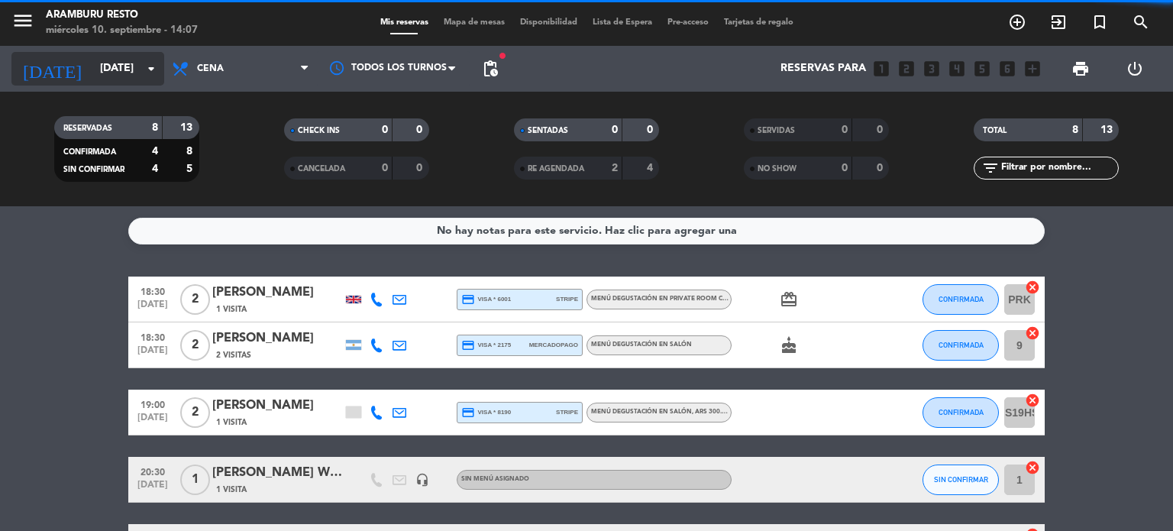
click at [104, 76] on input "[DATE]" at bounding box center [164, 68] width 145 height 27
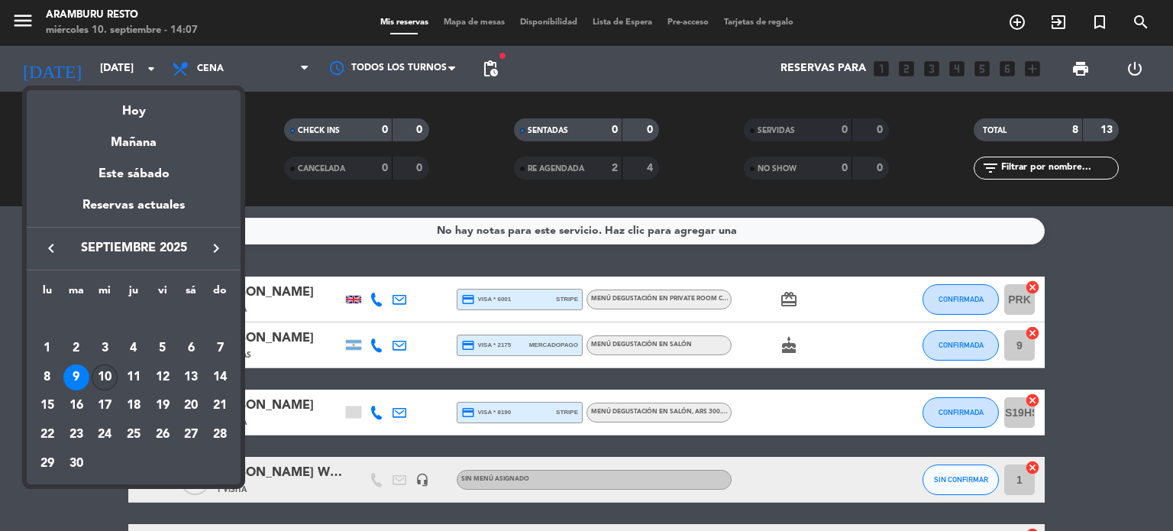
click at [113, 370] on div "10" at bounding box center [105, 377] width 26 height 26
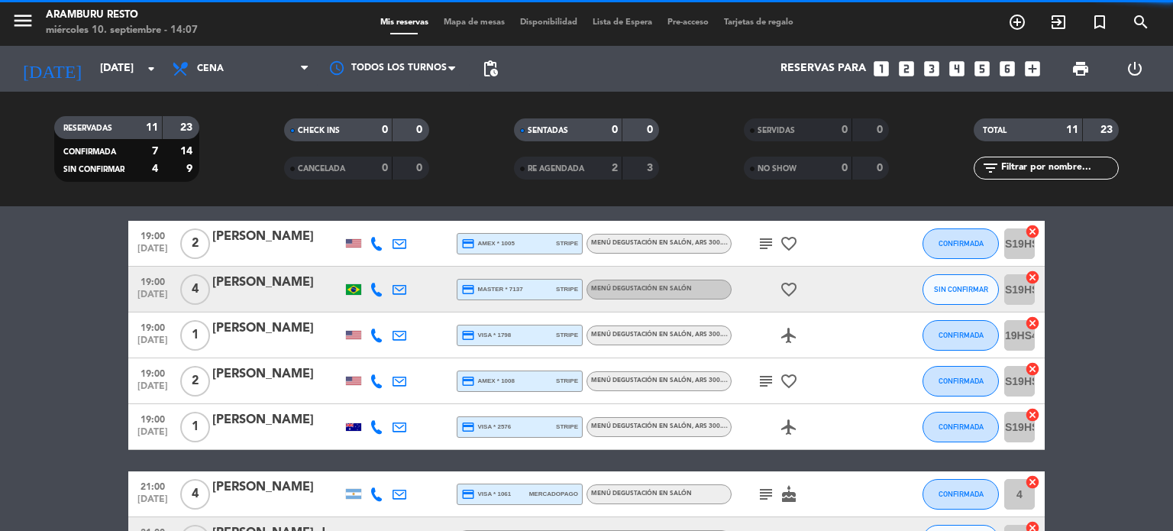
scroll to position [368, 0]
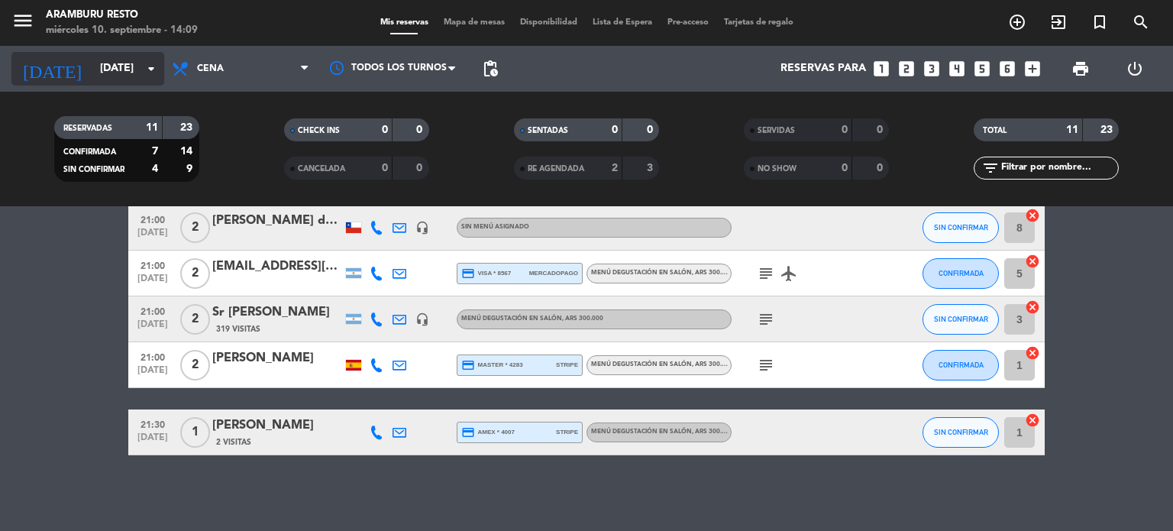
click at [125, 70] on input "[DATE]" at bounding box center [164, 68] width 145 height 27
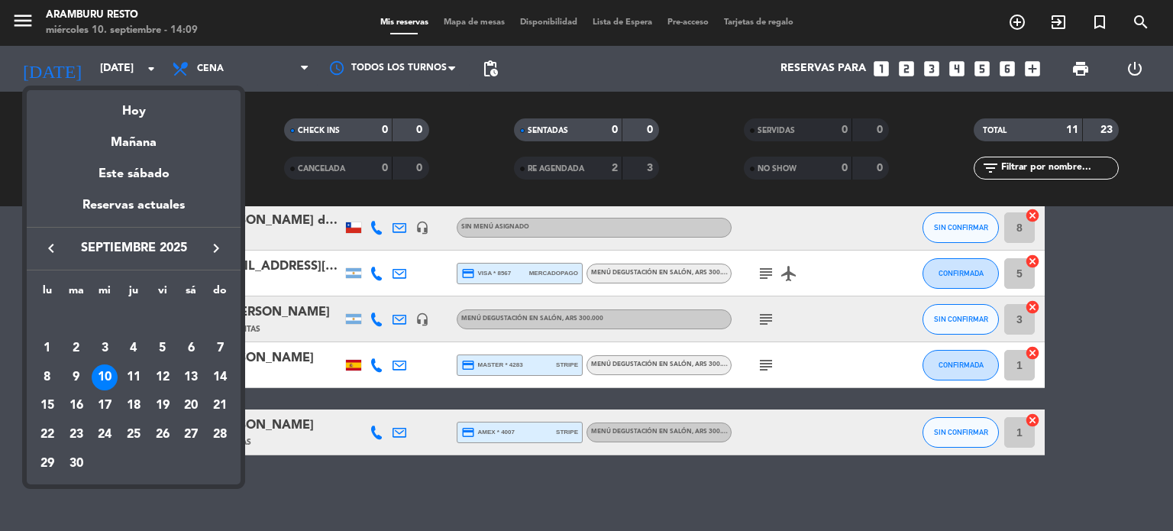
click at [211, 241] on icon "keyboard_arrow_right" at bounding box center [216, 248] width 18 height 18
click at [213, 244] on icon "keyboard_arrow_right" at bounding box center [216, 248] width 18 height 18
click at [136, 400] on div "20" at bounding box center [134, 406] width 26 height 26
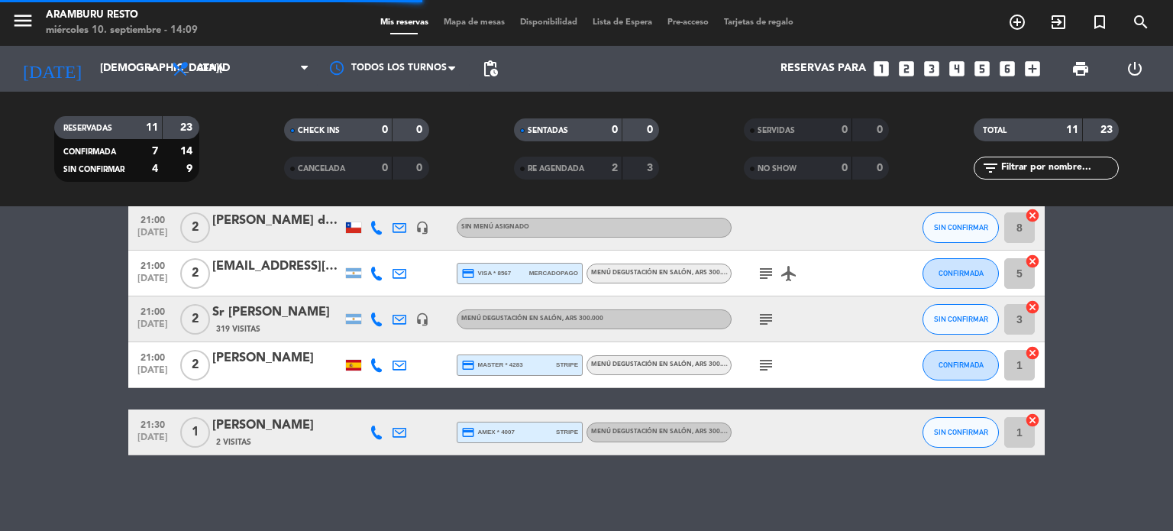
scroll to position [2, 0]
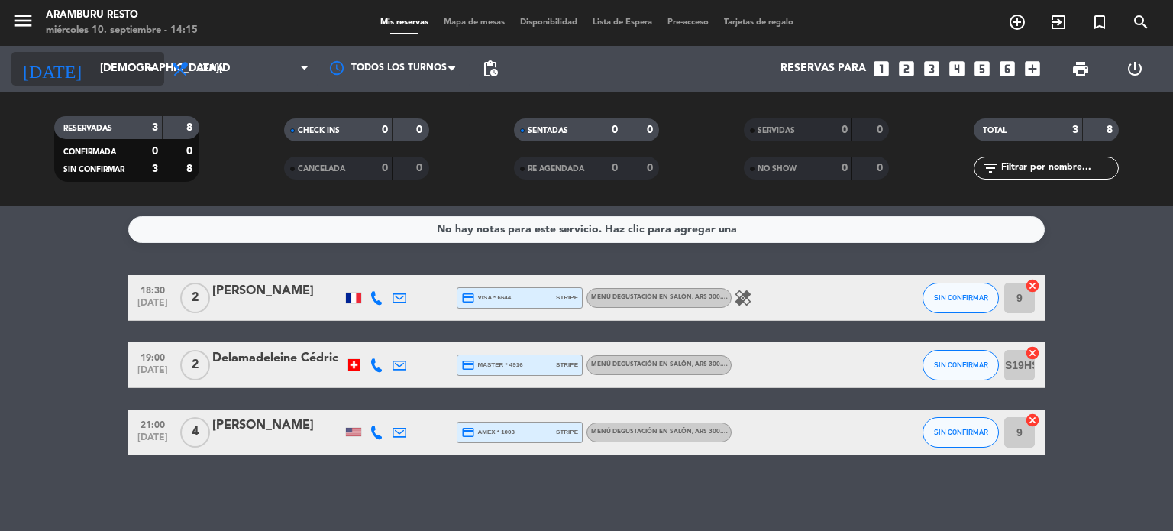
click at [115, 85] on div "[DATE] [DATE] arrow_drop_down" at bounding box center [87, 69] width 153 height 34
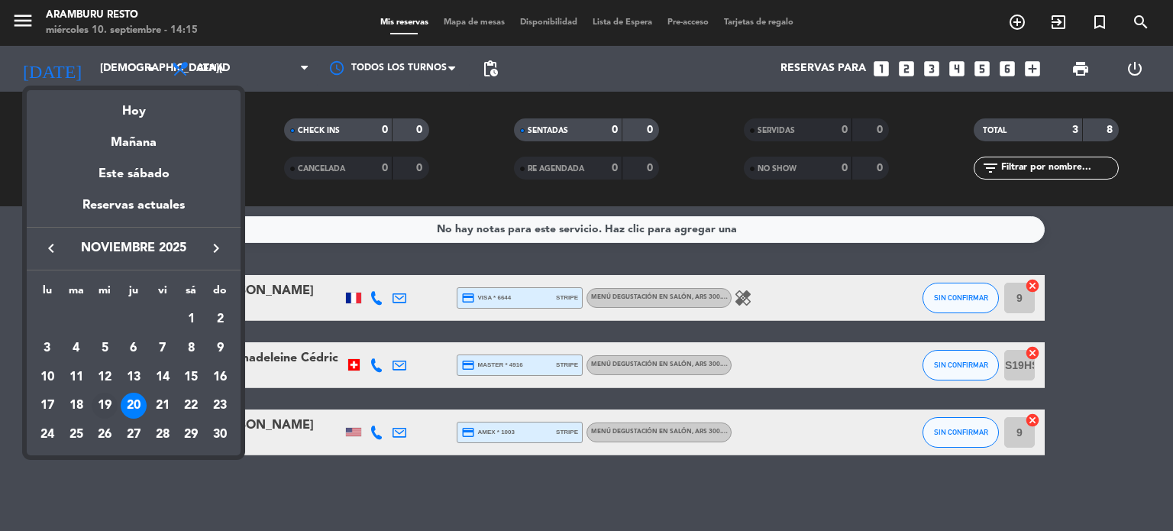
click at [110, 409] on div "19" at bounding box center [105, 406] width 26 height 26
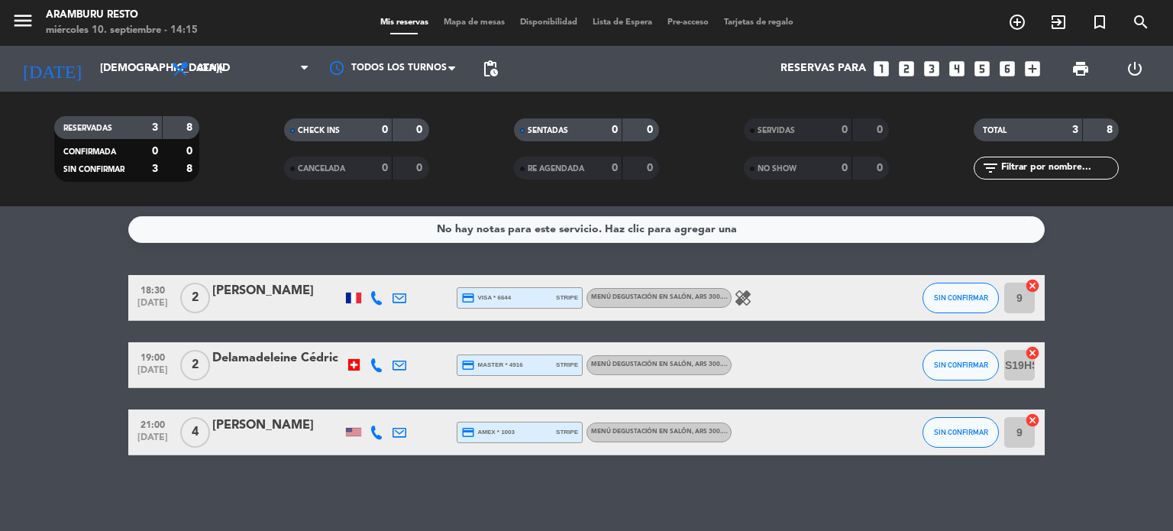
type input "[DATE]"
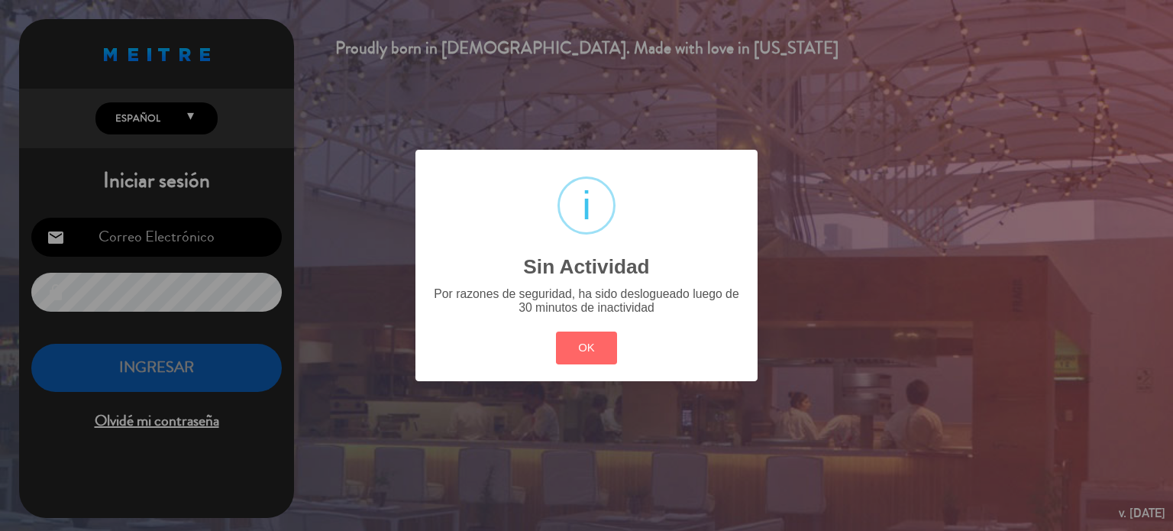
type input "[EMAIL_ADDRESS][DOMAIN_NAME]"
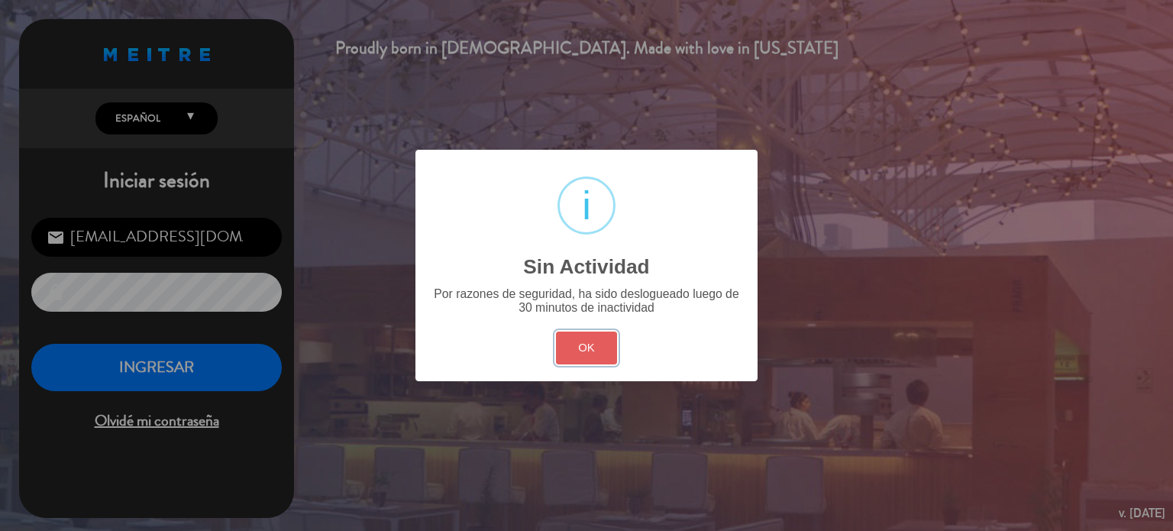
click at [597, 349] on button "OK" at bounding box center [587, 348] width 62 height 33
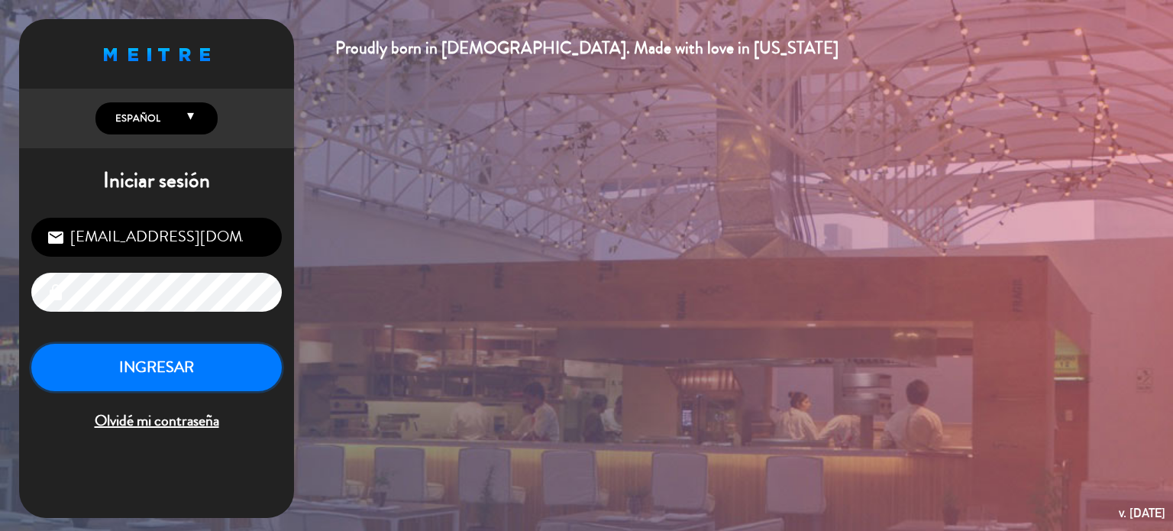
click at [199, 373] on button "INGRESAR" at bounding box center [156, 368] width 251 height 48
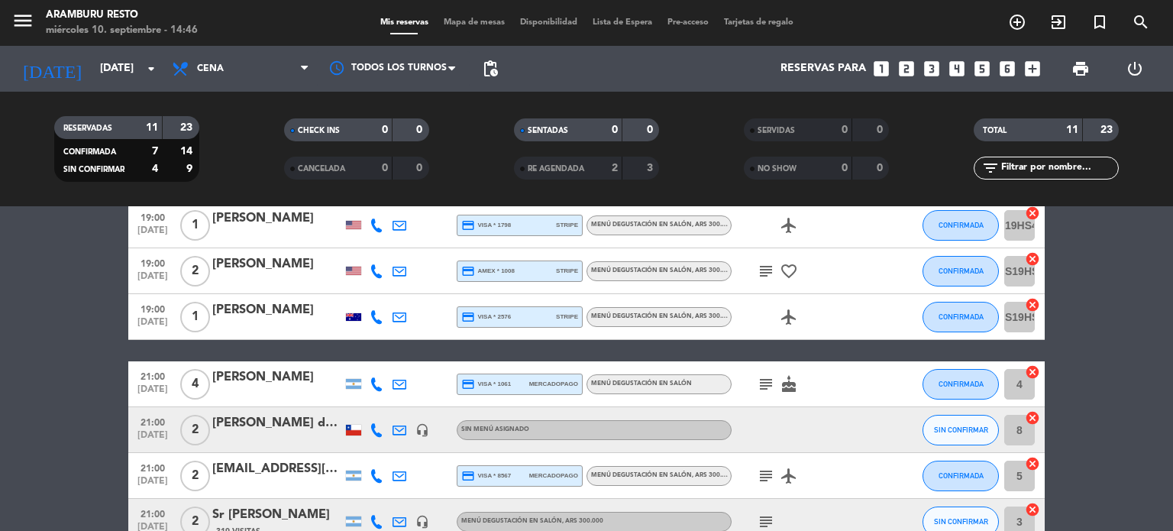
scroll to position [368, 0]
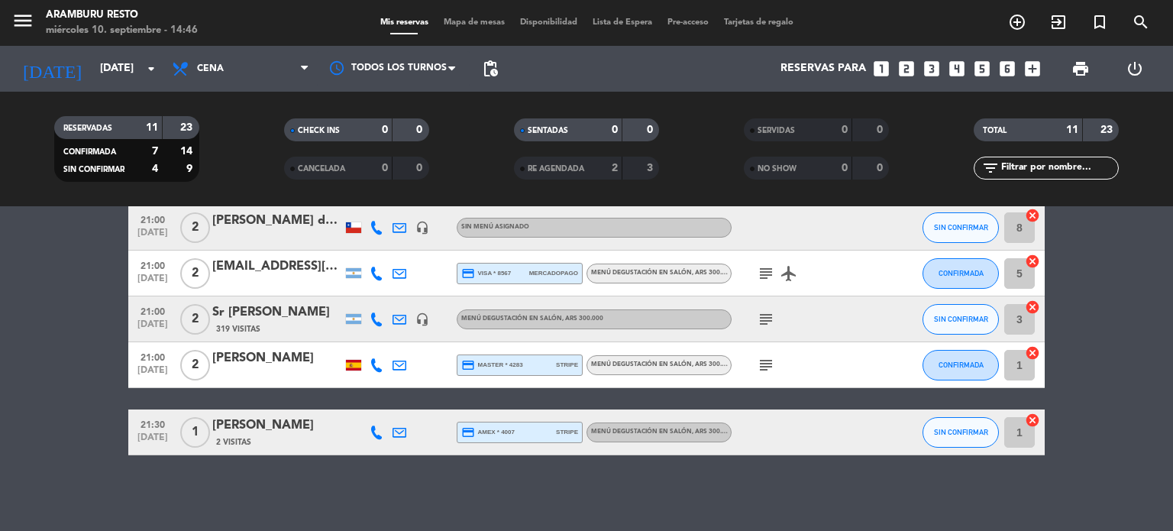
click at [172, 430] on div "21:30 [DATE]" at bounding box center [152, 431] width 49 height 45
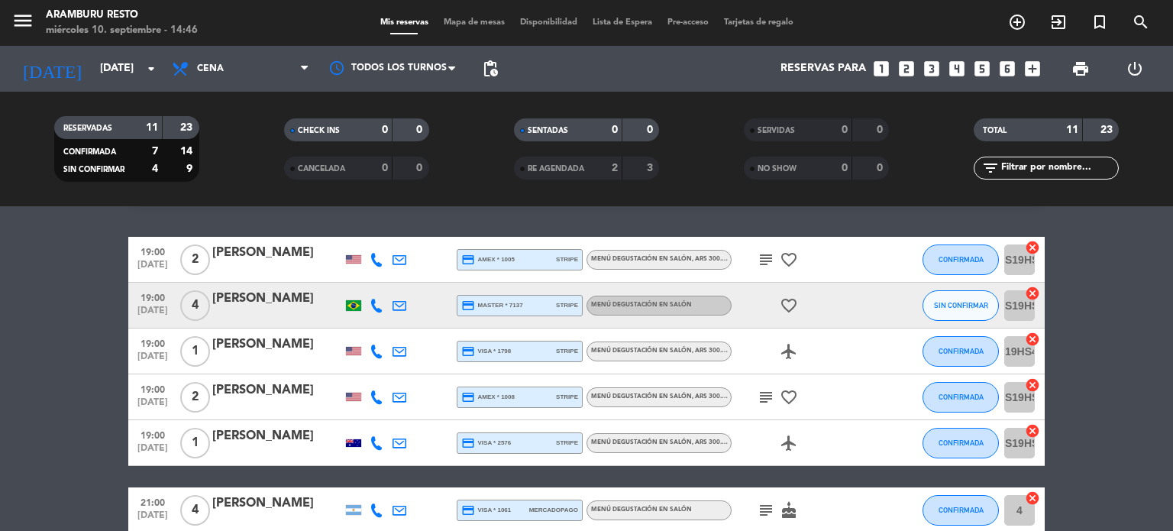
scroll to position [0, 0]
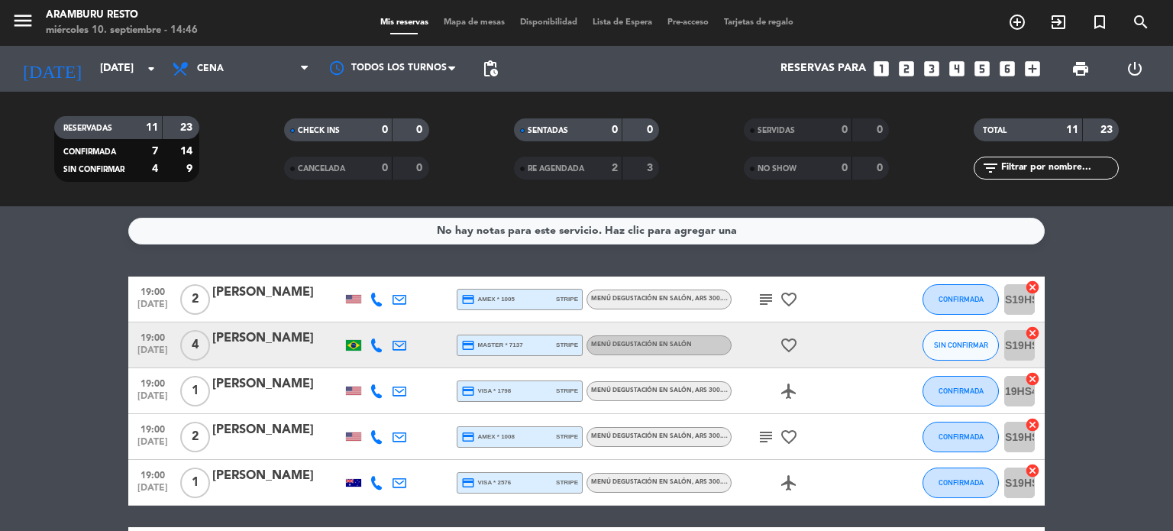
click at [147, 343] on span "19:00" at bounding box center [153, 337] width 38 height 18
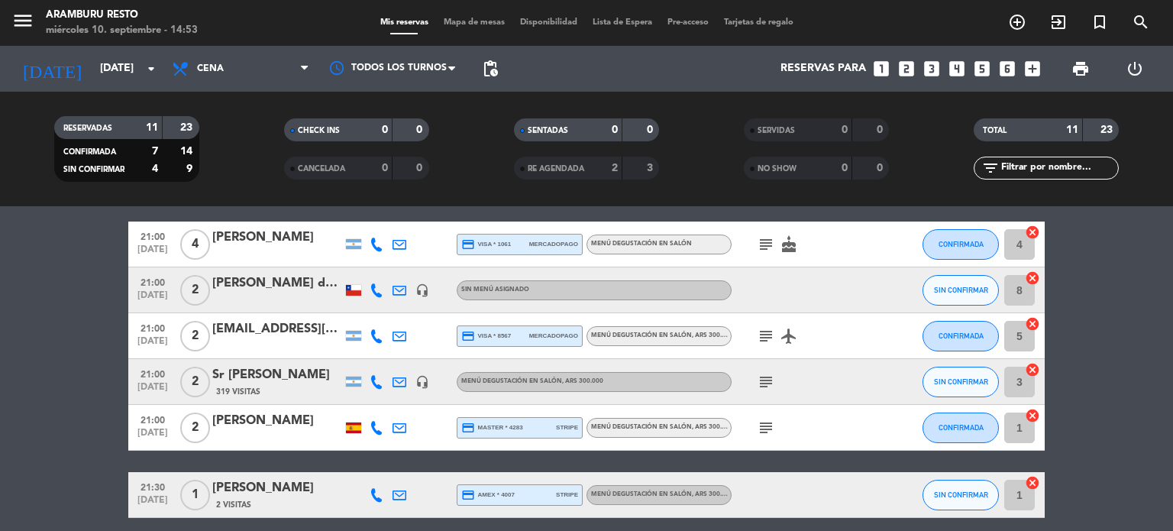
scroll to position [368, 0]
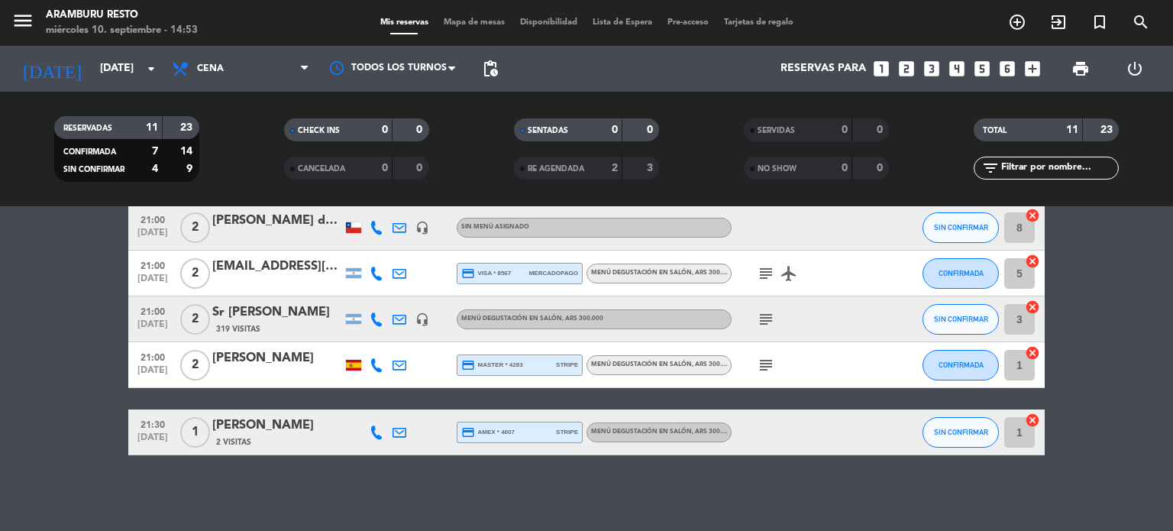
click at [271, 354] on div "[PERSON_NAME]" at bounding box center [277, 358] width 130 height 20
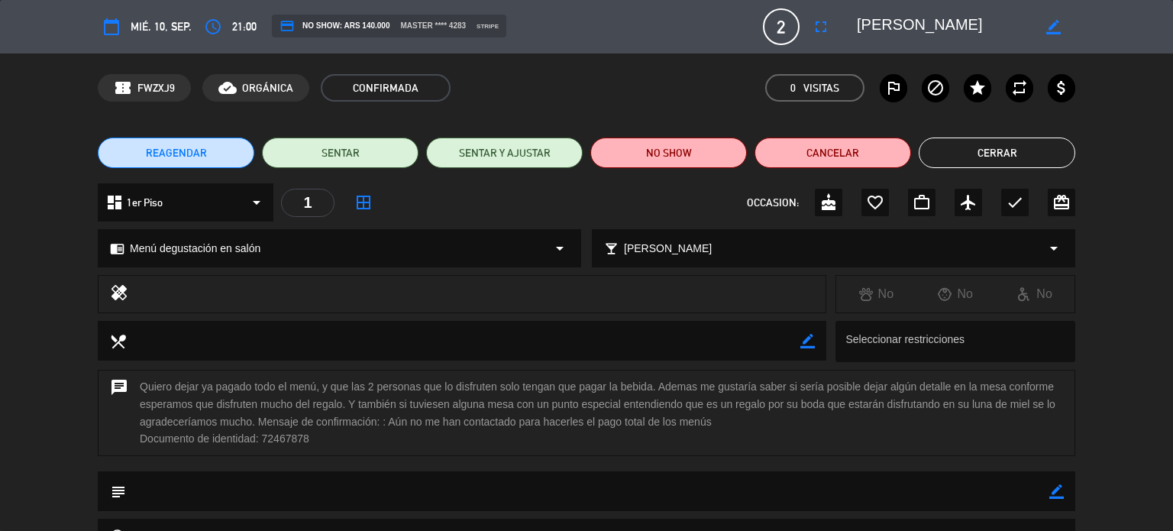
click at [1059, 499] on div "border_color" at bounding box center [1057, 491] width 15 height 40
drag, startPoint x: 1057, startPoint y: 490, endPoint x: 836, endPoint y: 504, distance: 222.0
click at [1052, 490] on icon "border_color" at bounding box center [1057, 491] width 15 height 15
click at [606, 492] on textarea at bounding box center [587, 490] width 923 height 39
type textarea "YA PAGARON 2 MENU X MEITRE HOY 10/09 - ACA ABONAN BEBIDAS O EXTRAS"
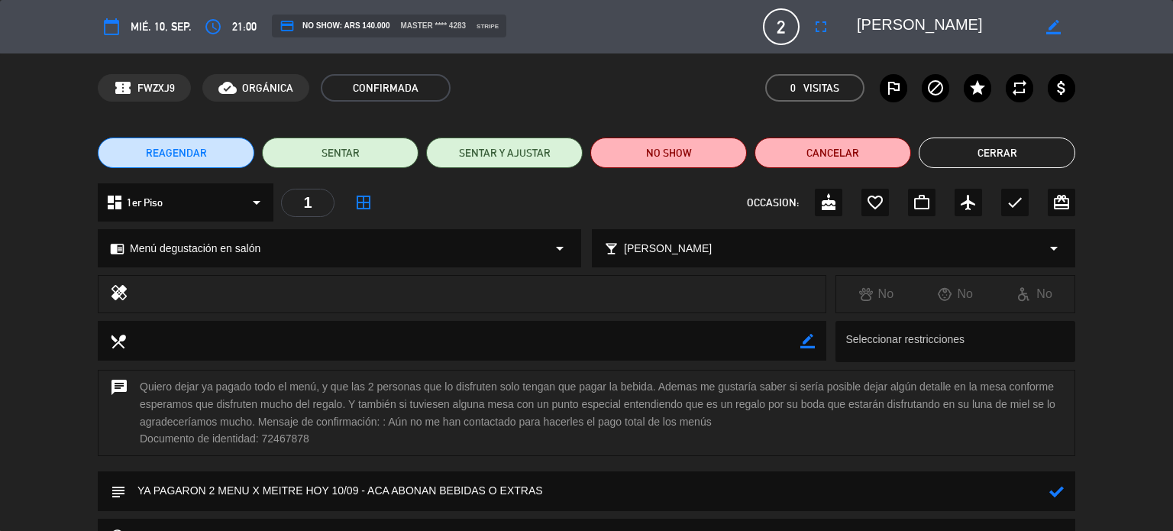
click at [1050, 490] on icon at bounding box center [1057, 491] width 15 height 15
click at [995, 148] on button "Cerrar" at bounding box center [997, 152] width 157 height 31
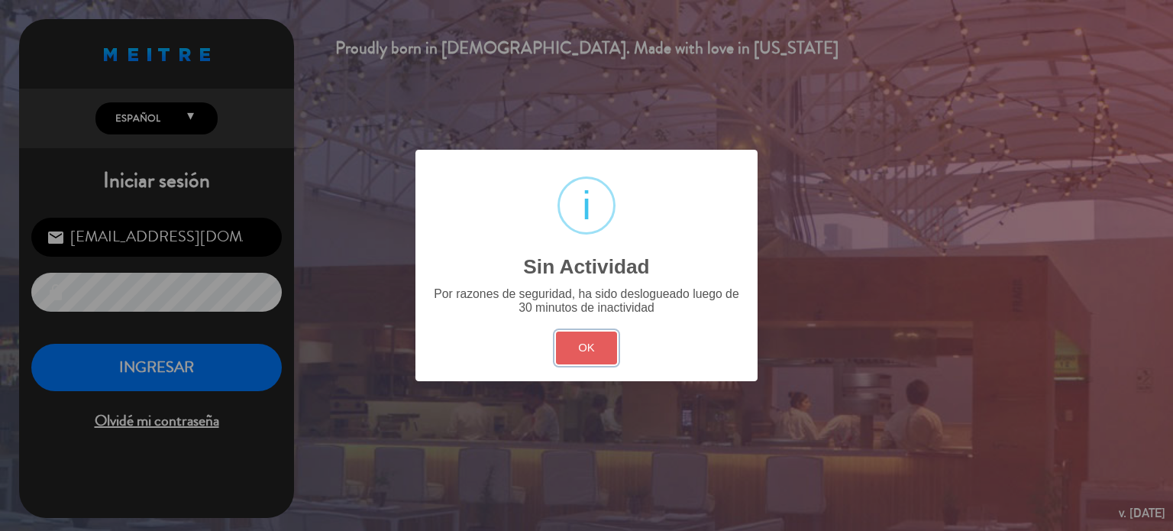
drag, startPoint x: 581, startPoint y: 338, endPoint x: 449, endPoint y: 412, distance: 150.5
click at [581, 338] on button "OK" at bounding box center [587, 348] width 62 height 33
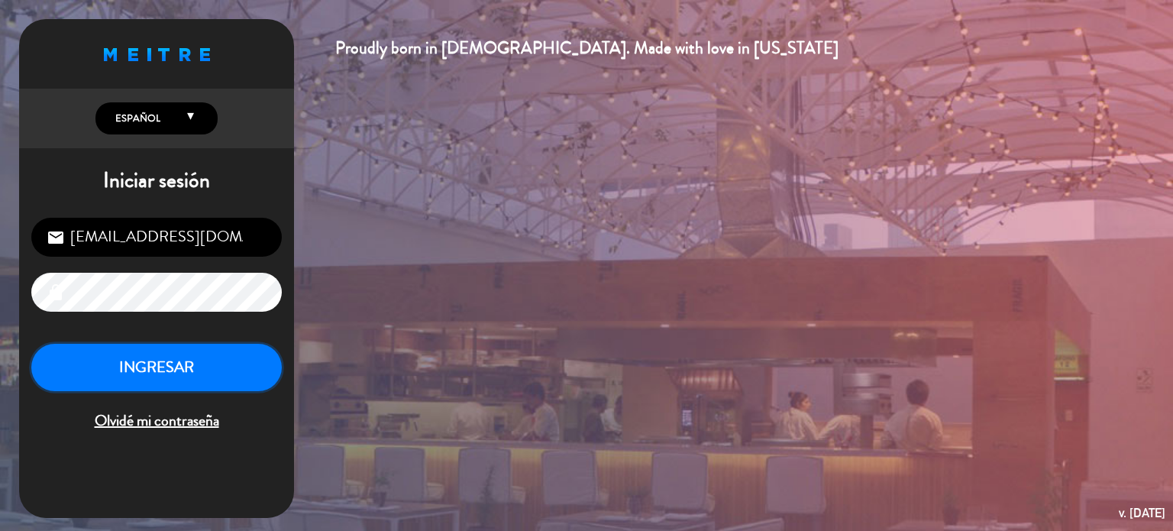
click at [207, 370] on button "INGRESAR" at bounding box center [156, 368] width 251 height 48
